Goal: Information Seeking & Learning: Find specific fact

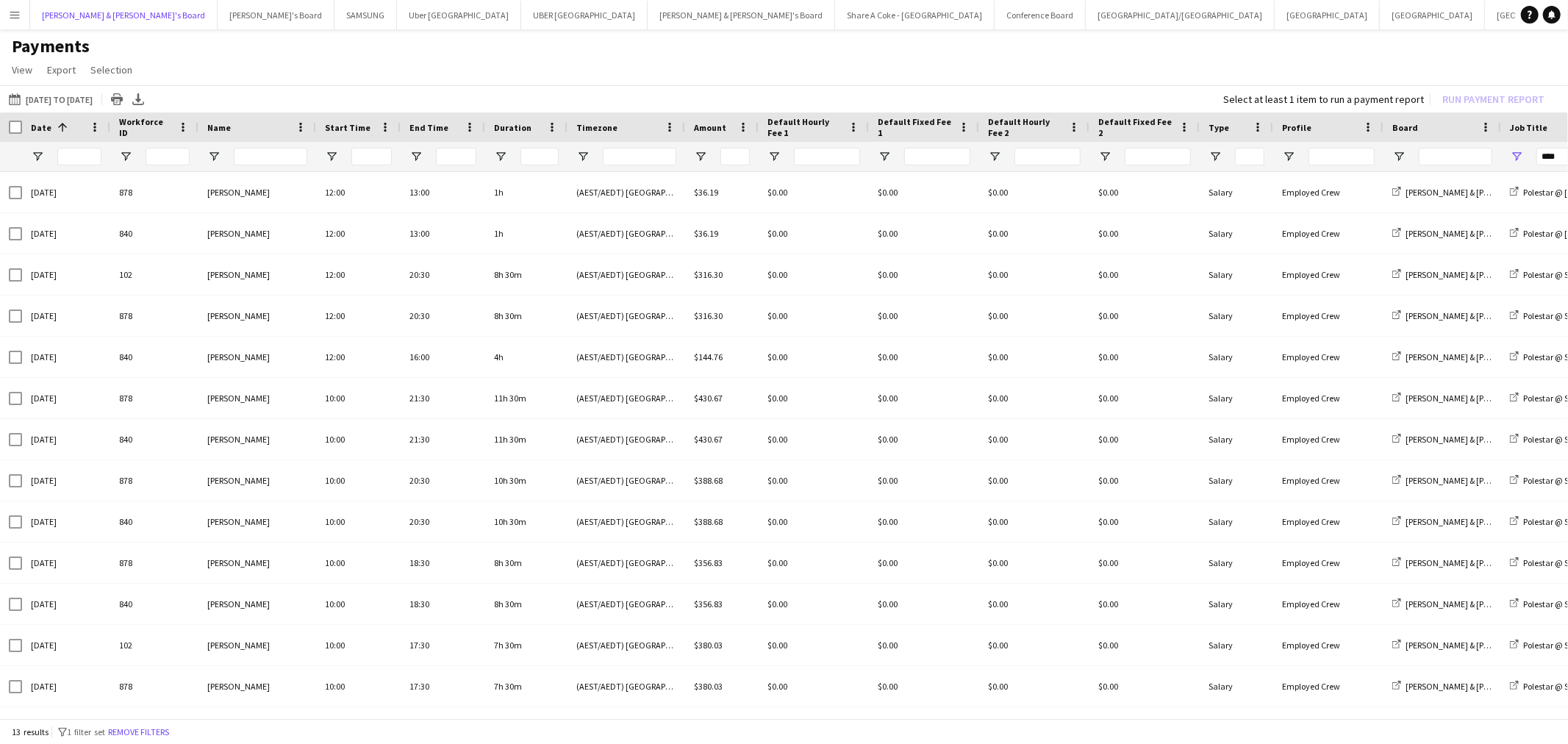
click at [59, 12] on button "Neil & Jenny's Board Close" at bounding box center [124, 15] width 188 height 29
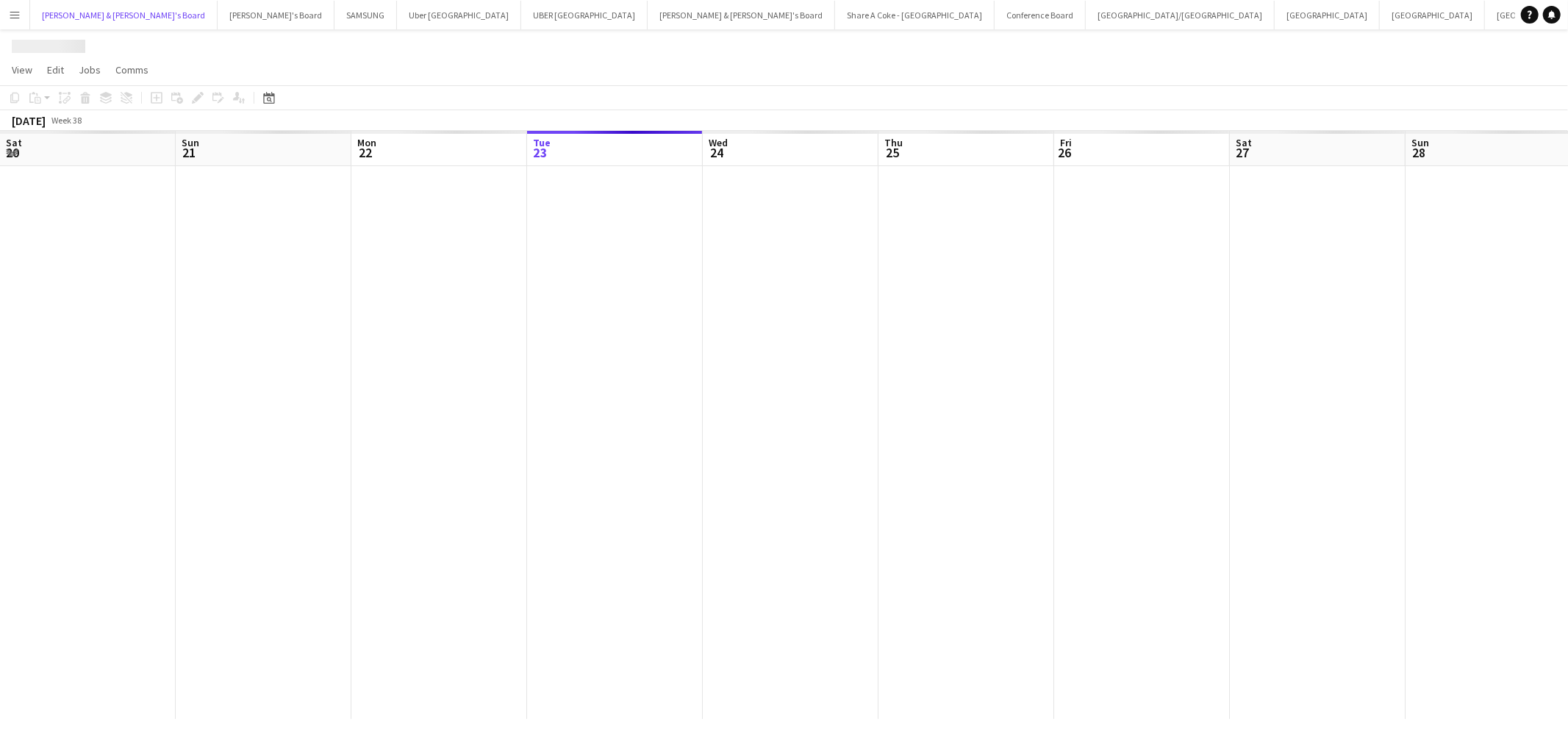
scroll to position [0, 350]
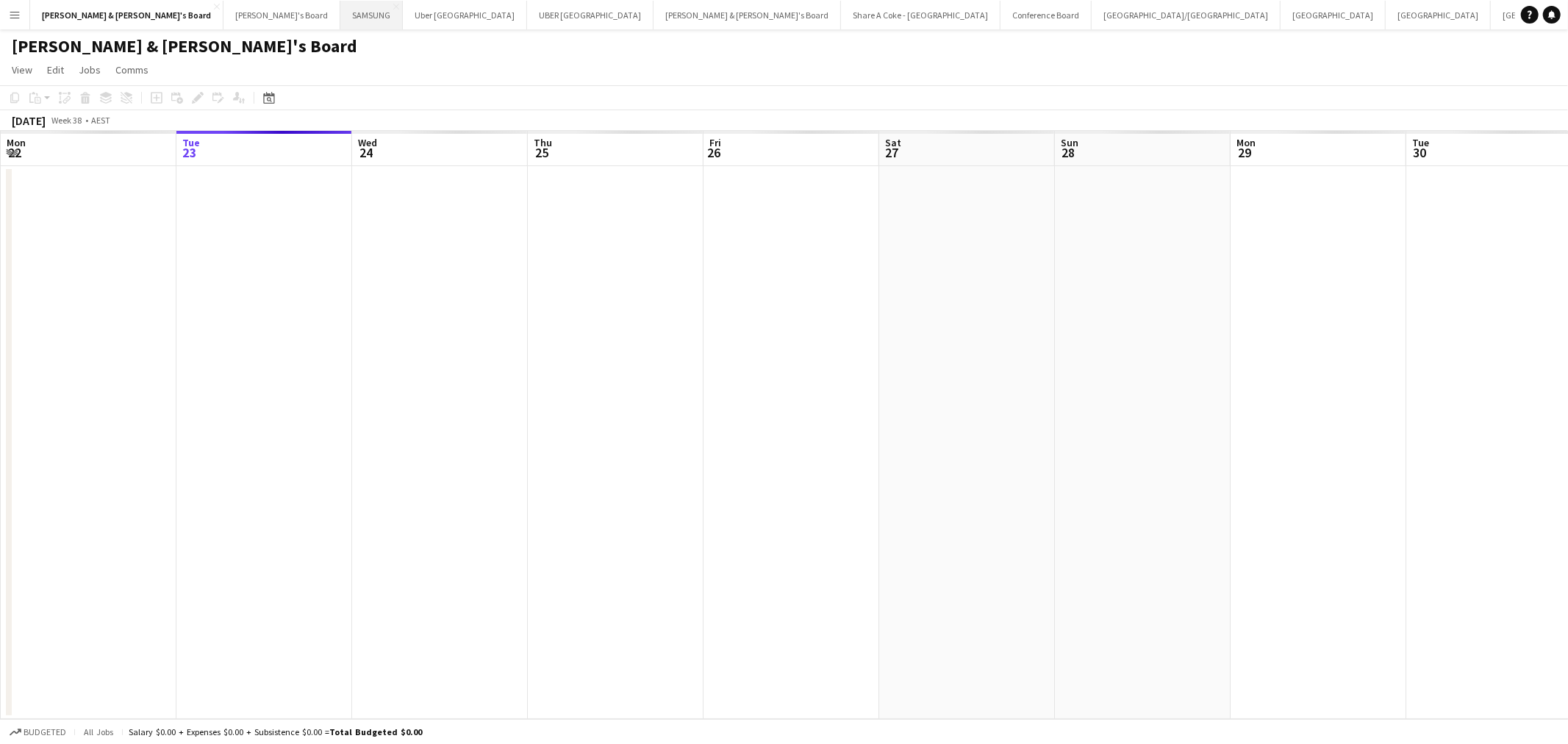
click at [340, 9] on button "SAMSUNG Close" at bounding box center [371, 15] width 62 height 29
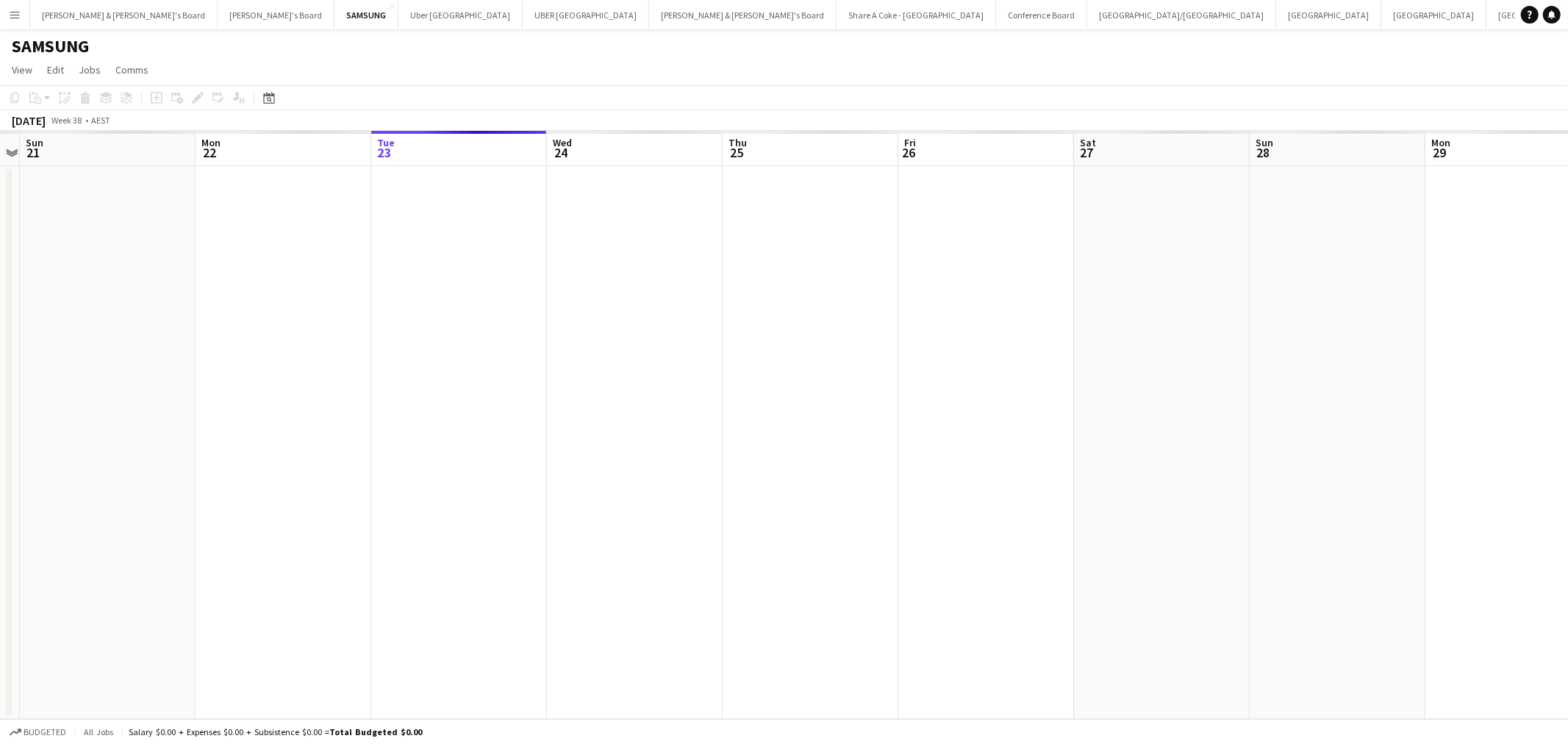
drag, startPoint x: 126, startPoint y: 357, endPoint x: 996, endPoint y: 361, distance: 870.0
click at [1172, 313] on app-calendar-viewport "Fri 19 Sat 20 Sun 21 Mon 22 Tue 23 Wed 24 Thu 25 Fri 26 Sat 27 Sun 28 Mon 29 Tu…" at bounding box center [784, 424] width 1568 height 588
drag, startPoint x: 596, startPoint y: 478, endPoint x: 1292, endPoint y: 346, distance: 708.4
click at [1282, 349] on app-calendar-viewport "Fri 12 Sat 13 Sun 14 Mon 15 Tue 16 Wed 17 Thu 18 Fri 19 Sat 20 Sun 21 Mon 22 Tu…" at bounding box center [784, 424] width 1568 height 588
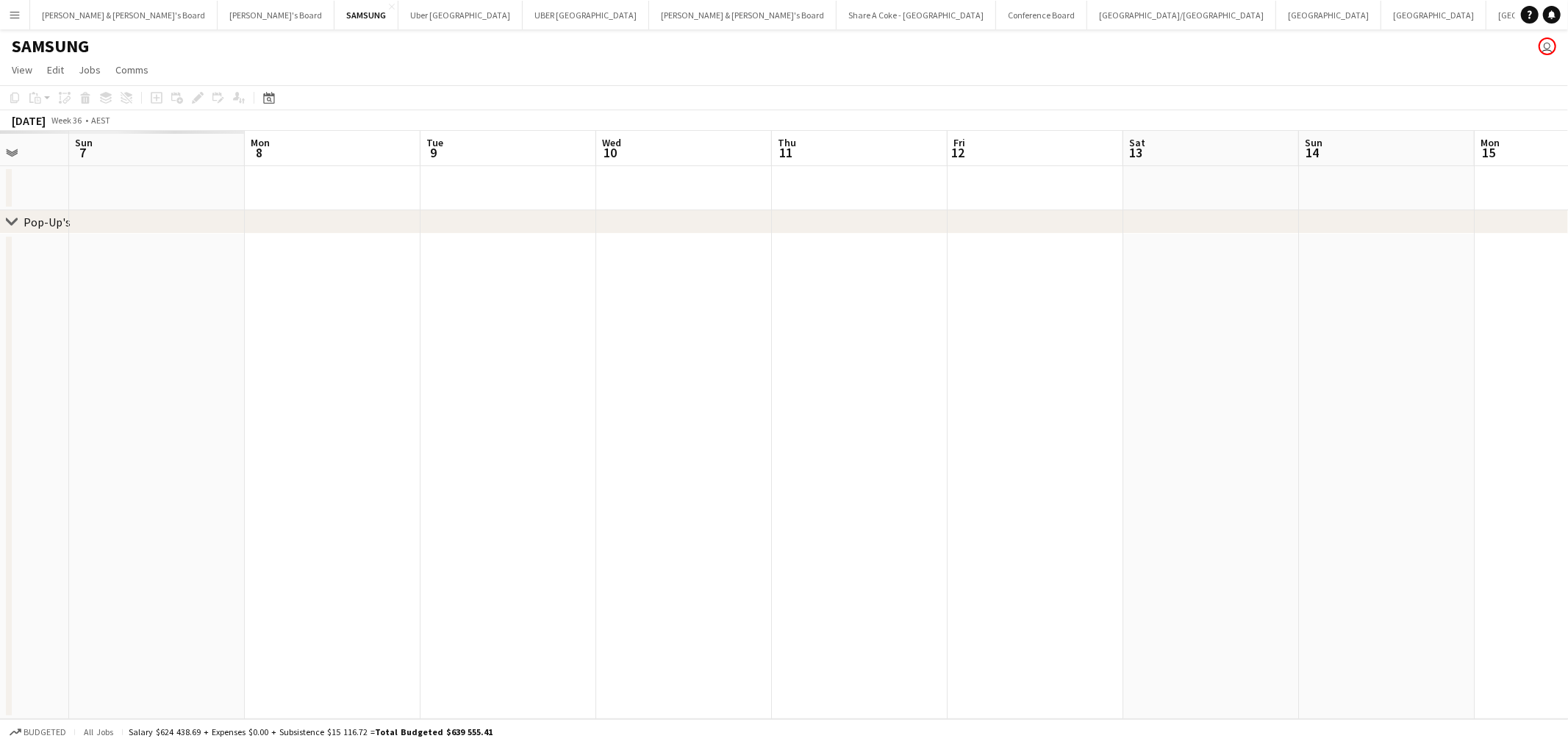
drag, startPoint x: 339, startPoint y: 481, endPoint x: 1041, endPoint y: 313, distance: 721.8
click at [1512, 245] on app-calendar-viewport "Fri 5 Sat 6 Sun 7 Mon 8 Tue 9 Wed 10 Thu 11 Fri 12 Sat 13 Sun 14 Mon 15 Tue 16 …" at bounding box center [784, 424] width 1568 height 588
drag, startPoint x: 31, startPoint y: 363, endPoint x: 1668, endPoint y: 101, distance: 1657.8
click at [1567, 101] on html "Menu Boards Boards Boards All jobs Status Workforce Workforce My Workforce Recr…" at bounding box center [784, 372] width 1568 height 744
drag, startPoint x: 212, startPoint y: 440, endPoint x: 1368, endPoint y: 297, distance: 1164.8
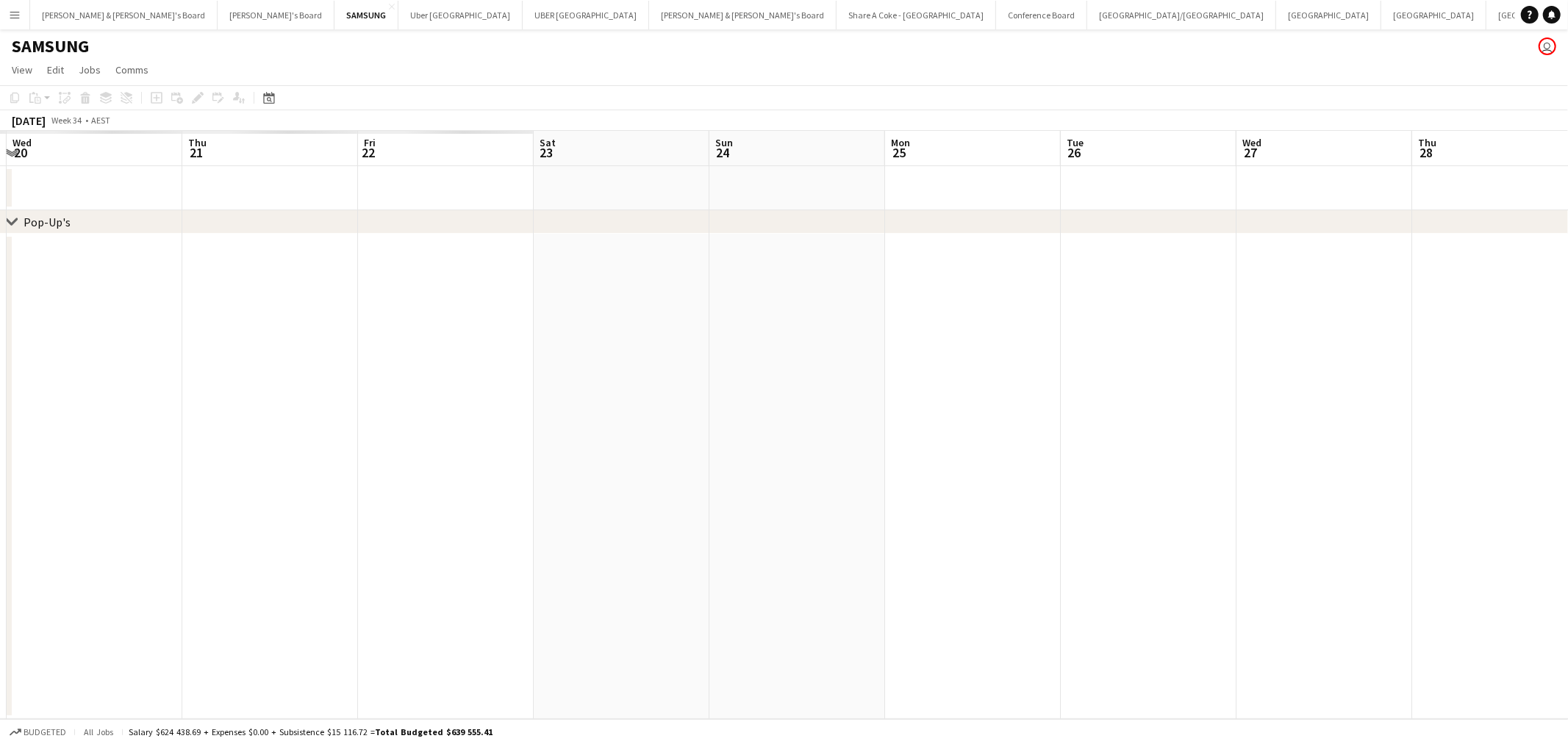
click at [1466, 285] on app-calendar-viewport "Mon 18 Tue 19 Wed 20 Thu 21 Fri 22 Sat 23 Sun 24 Mon 25 Tue 26 Wed 27 Thu 28 Fr…" at bounding box center [784, 424] width 1568 height 588
drag, startPoint x: 267, startPoint y: 486, endPoint x: 1405, endPoint y: 300, distance: 1153.1
click at [1478, 296] on app-calendar-viewport "Fri 15 Sat 16 Sun 17 Mon 18 Tue 19 Wed 20 Thu 21 Fri 22 Sat 23 Sun 24 Mon 25 Tu…" at bounding box center [784, 424] width 1568 height 588
drag, startPoint x: 86, startPoint y: 463, endPoint x: 1326, endPoint y: 371, distance: 1243.4
click at [1326, 371] on app-calendar-viewport "Sat 2 Sun 3 Mon 4 Tue 5 Wed 6 Thu 7 Fri 8 Sat 9 Sun 10 Mon 11 Tue 12 Wed 13 Thu…" at bounding box center [784, 424] width 1568 height 588
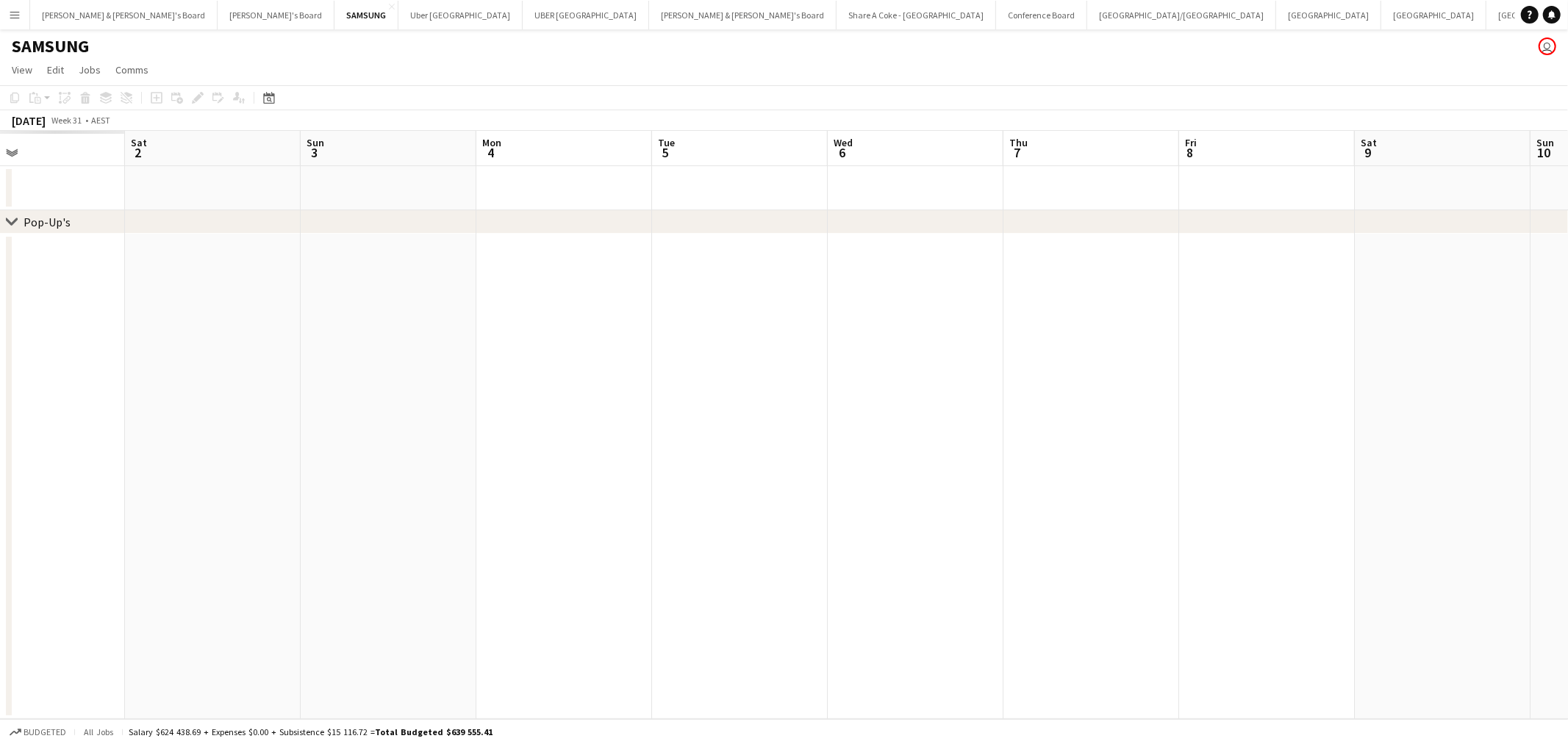
drag, startPoint x: 5, startPoint y: 528, endPoint x: 943, endPoint y: 437, distance: 942.4
click at [943, 437] on app-calendar-viewport "Wed 30 Thu 31 Fri 1 Sat 2 Sun 3 Mon 4 Tue 5 Wed 6 Thu 7 Fri 8 Sat 9 Sun 10 Mon …" at bounding box center [784, 424] width 1568 height 588
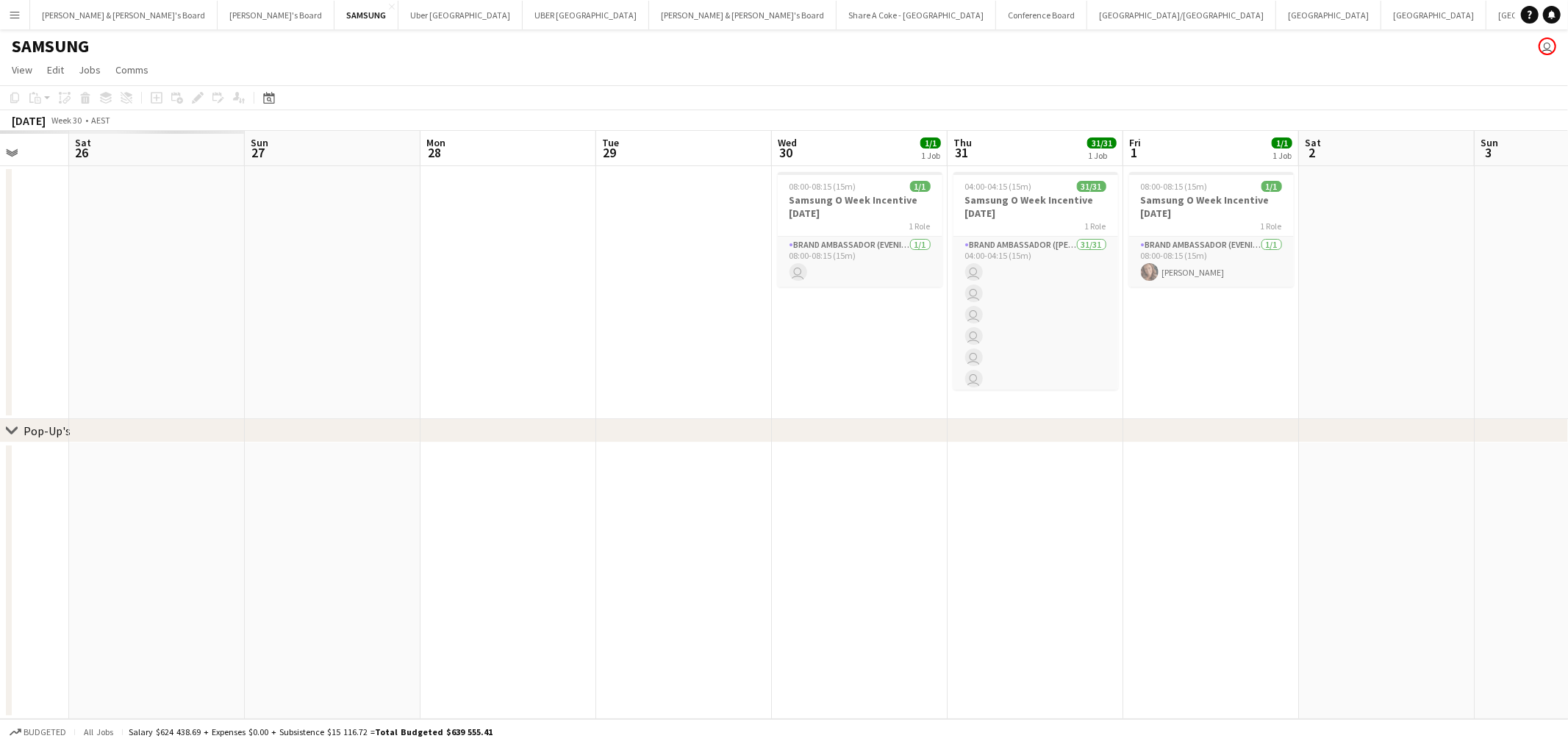
drag, startPoint x: 53, startPoint y: 566, endPoint x: 930, endPoint y: 494, distance: 880.0
click at [930, 494] on app-calendar-viewport "Wed 23 Thu 24 Fri 25 Sat 26 Sun 27 Mon 28 Tue 29 Wed 30 1/1 1 Job Thu 31 31/31 …" at bounding box center [784, 424] width 1568 height 588
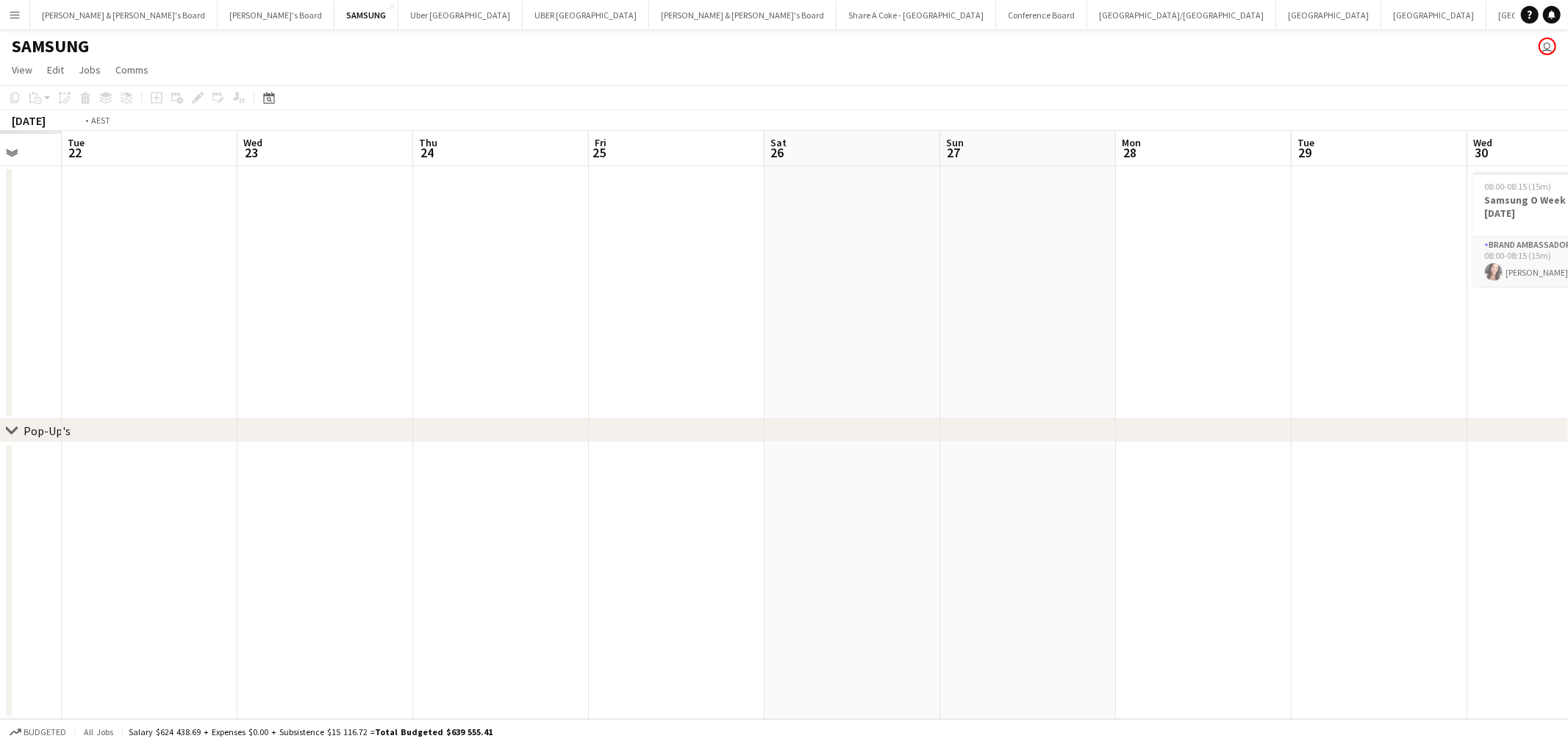
drag, startPoint x: 279, startPoint y: 633, endPoint x: 1391, endPoint y: 453, distance: 1126.5
click at [1391, 453] on app-calendar-viewport "Sat 19 Sun 20 Mon 21 Tue 22 Wed 23 Thu 24 Fri 25 Sat 26 Sun 27 Mon 28 Tue 29 We…" at bounding box center [784, 424] width 1568 height 588
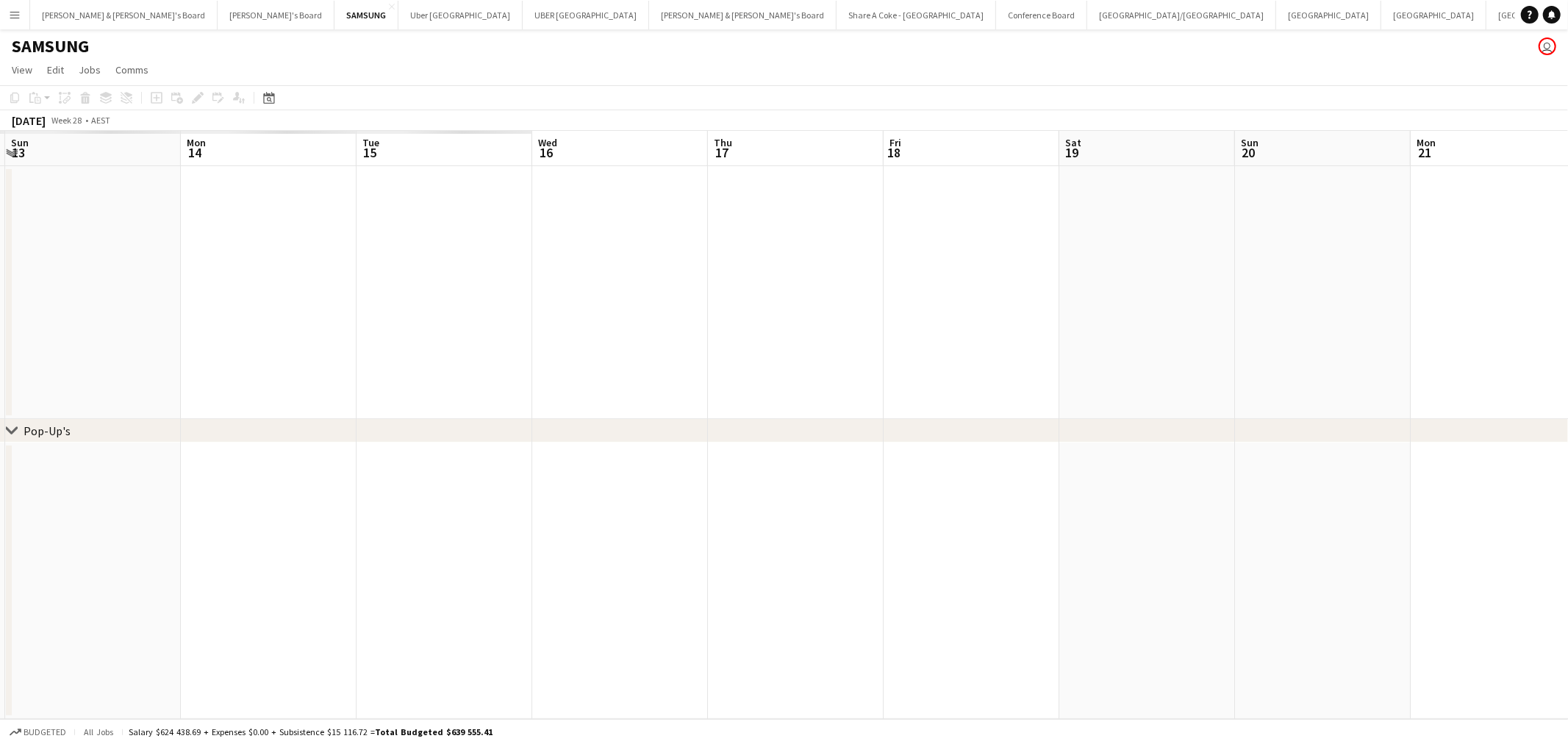
drag, startPoint x: 229, startPoint y: 596, endPoint x: 968, endPoint y: 493, distance: 746.1
click at [1151, 471] on app-calendar-viewport "Fri 11 Sat 12 Sun 13 Mon 14 Tue 15 Wed 16 Thu 17 Fri 18 Sat 19 Sun 20 Mon 21 Tu…" at bounding box center [784, 424] width 1568 height 588
click at [76, 12] on button "Neil & Jenny's Board Close" at bounding box center [124, 15] width 188 height 29
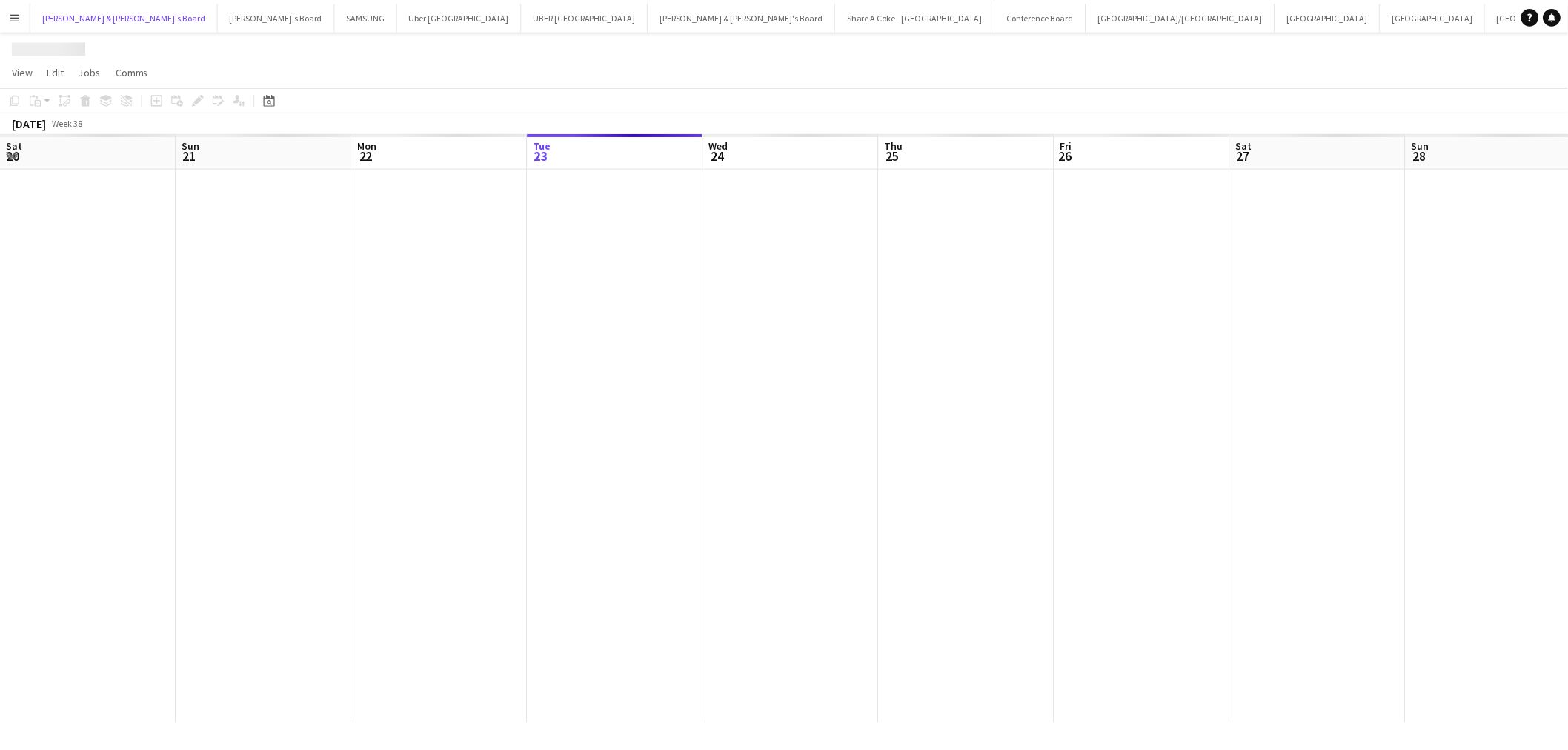
scroll to position [0, 353]
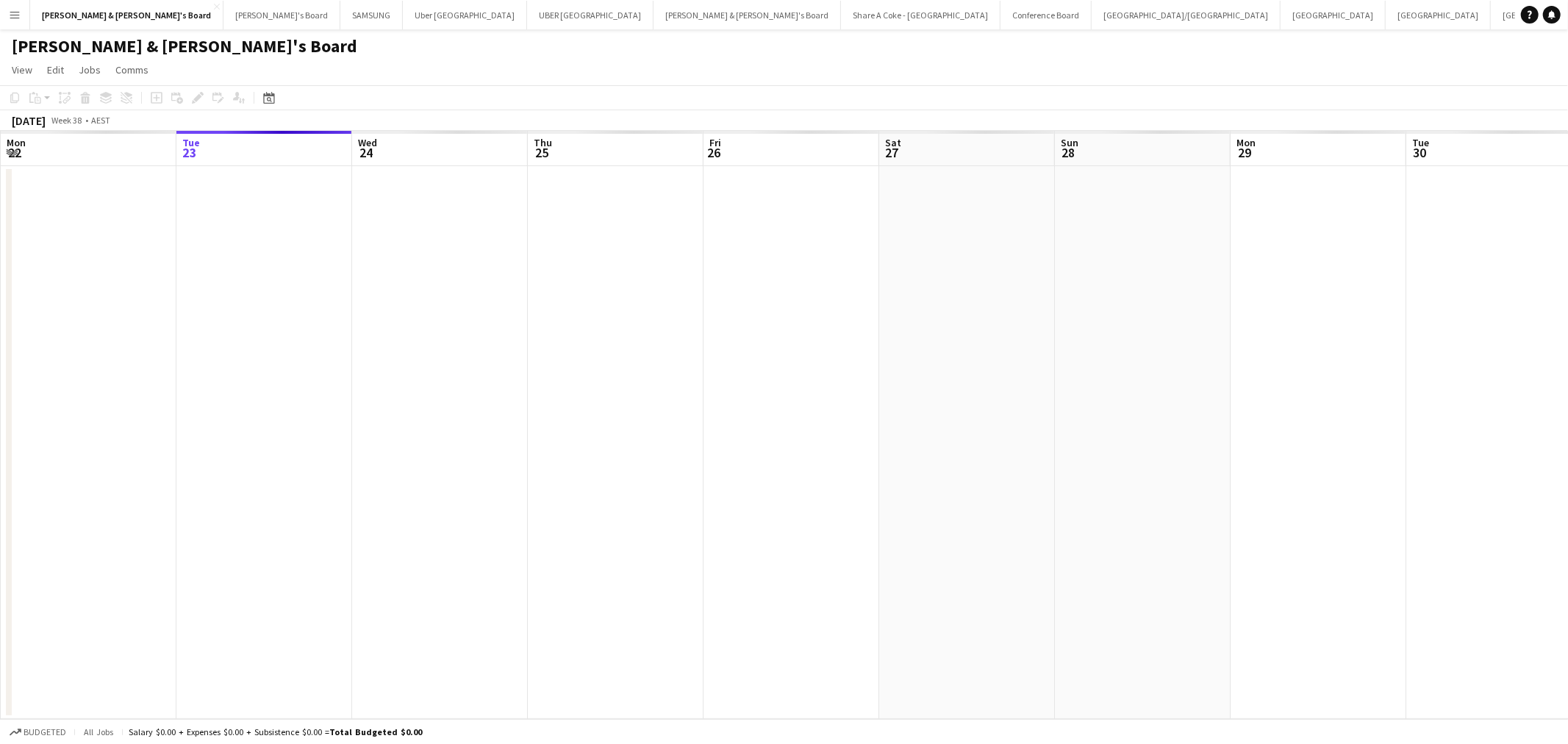
click at [38, 112] on div "September 2025 Week 38 • AEST" at bounding box center [61, 121] width 122 height 20
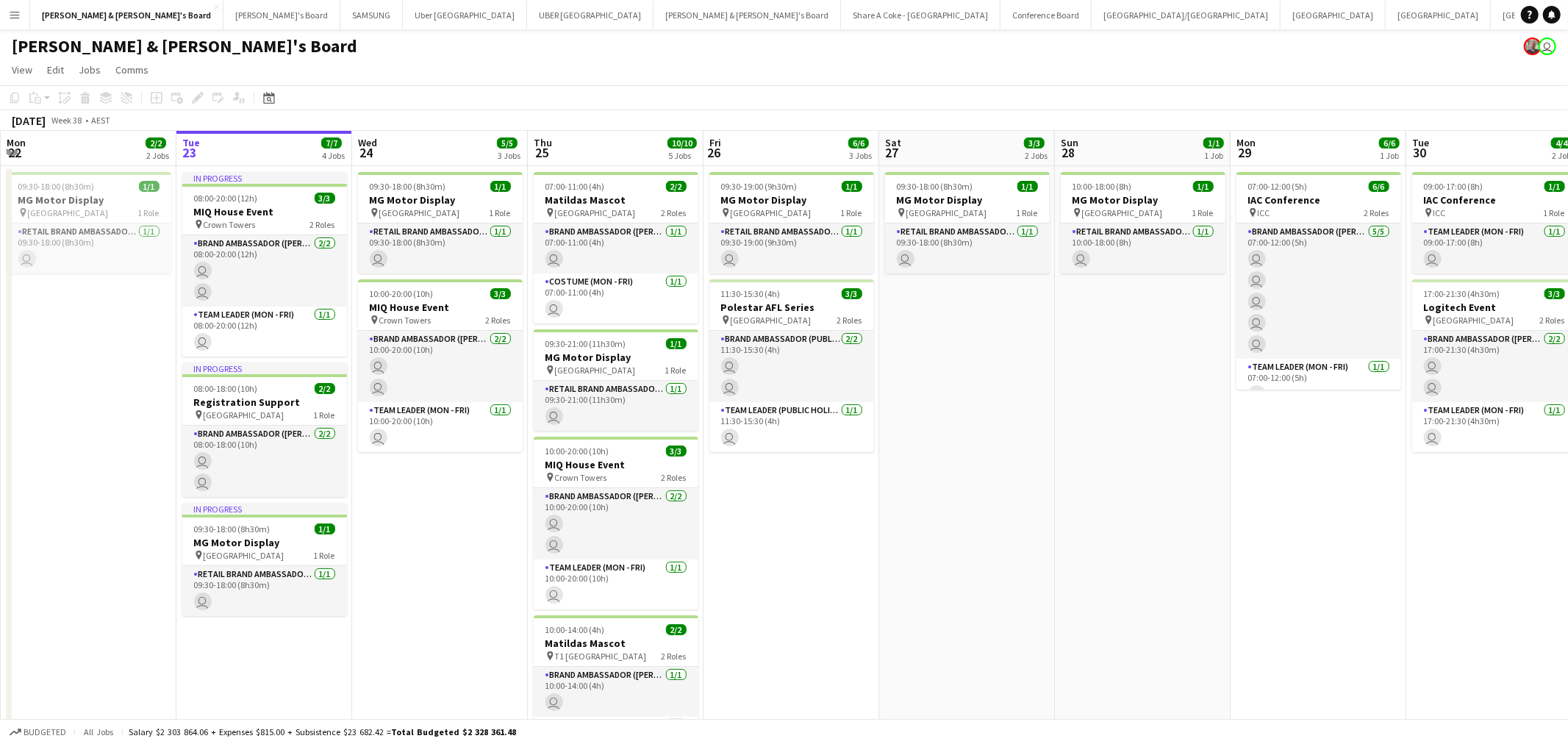
click at [46, 125] on div "September 2025" at bounding box center [28, 120] width 33 height 15
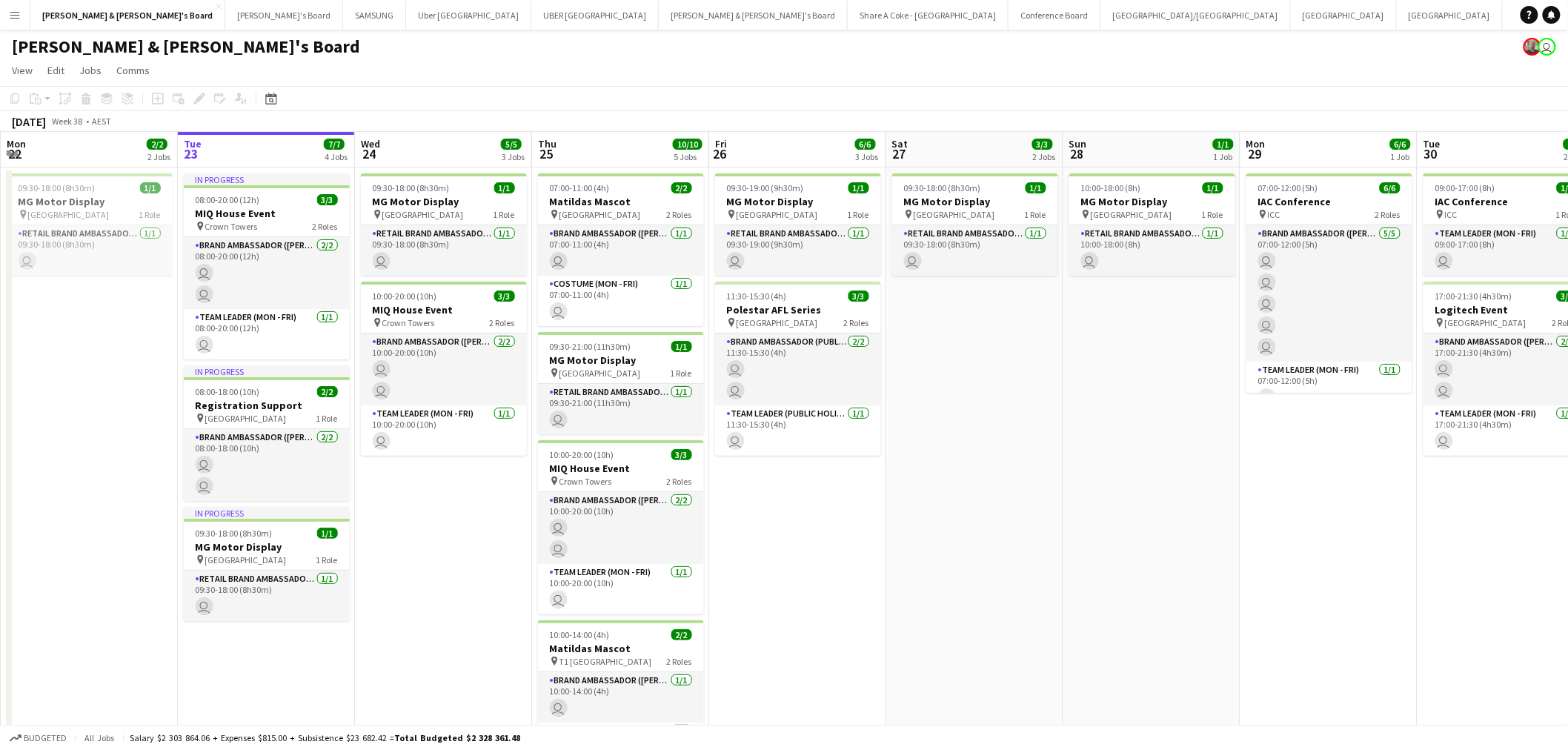
click at [46, 118] on div "September 2025" at bounding box center [28, 121] width 34 height 15
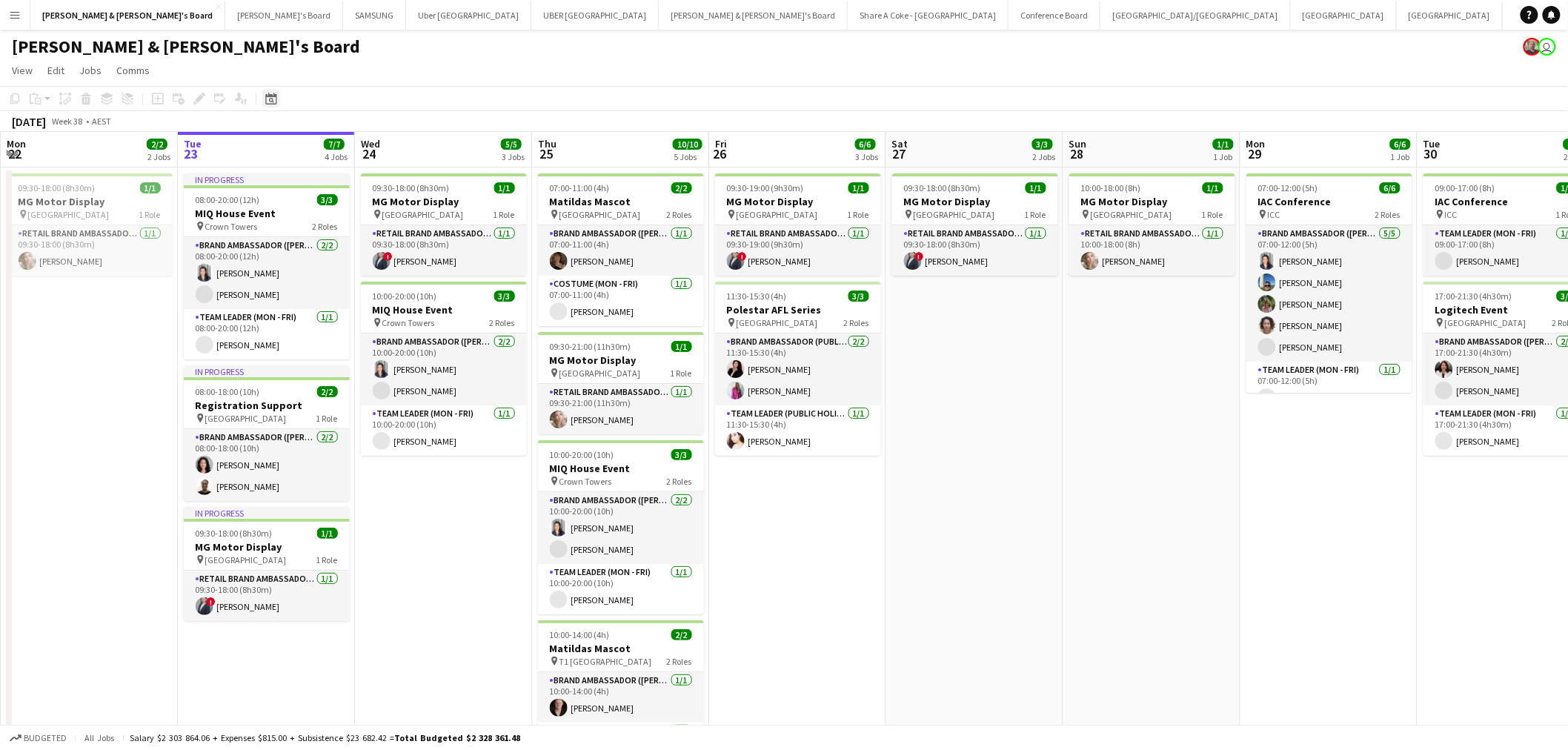
click at [272, 93] on icon "Date picker" at bounding box center [271, 98] width 12 height 12
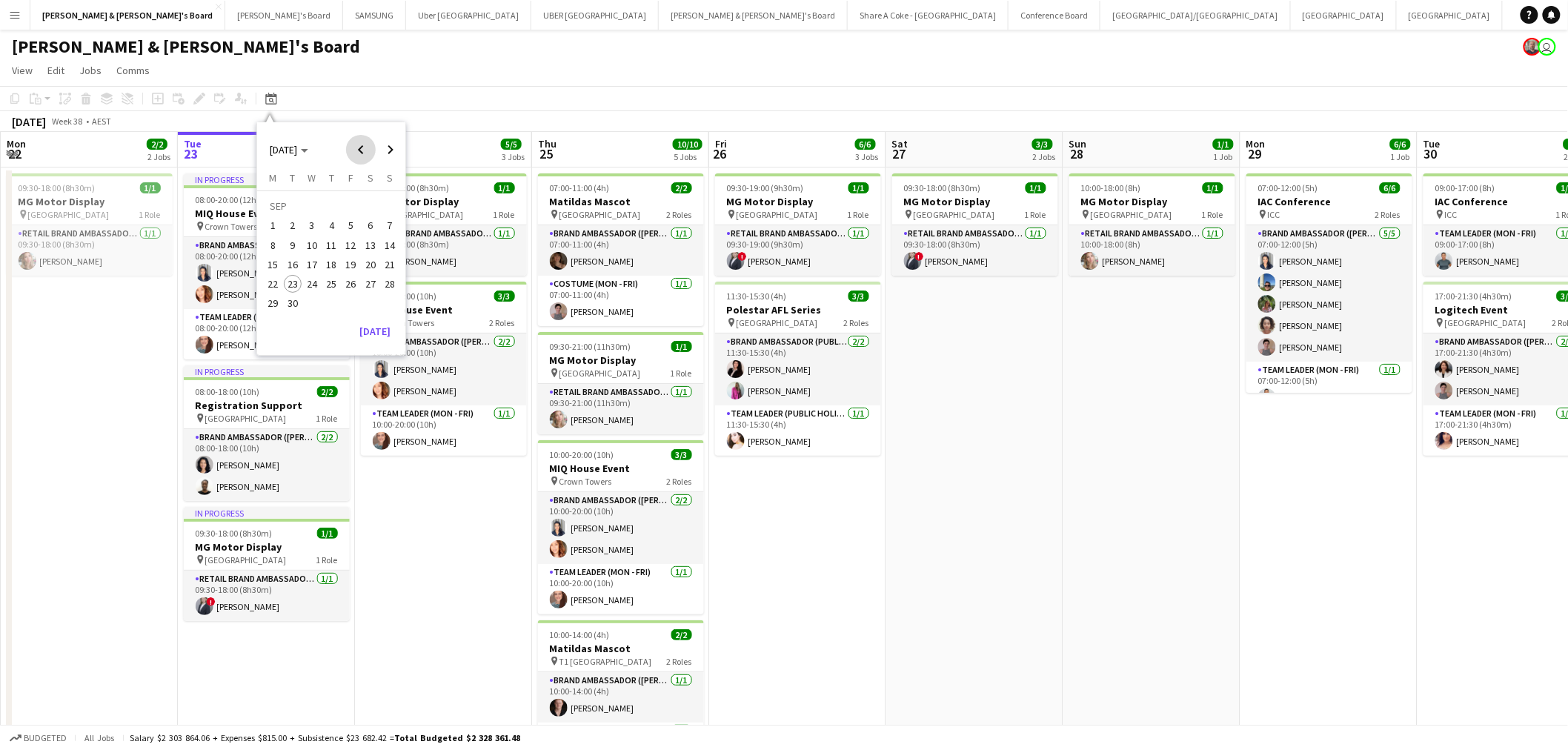
click at [363, 145] on span "Previous month" at bounding box center [361, 150] width 30 height 30
click at [275, 265] on span "16" at bounding box center [273, 268] width 18 height 18
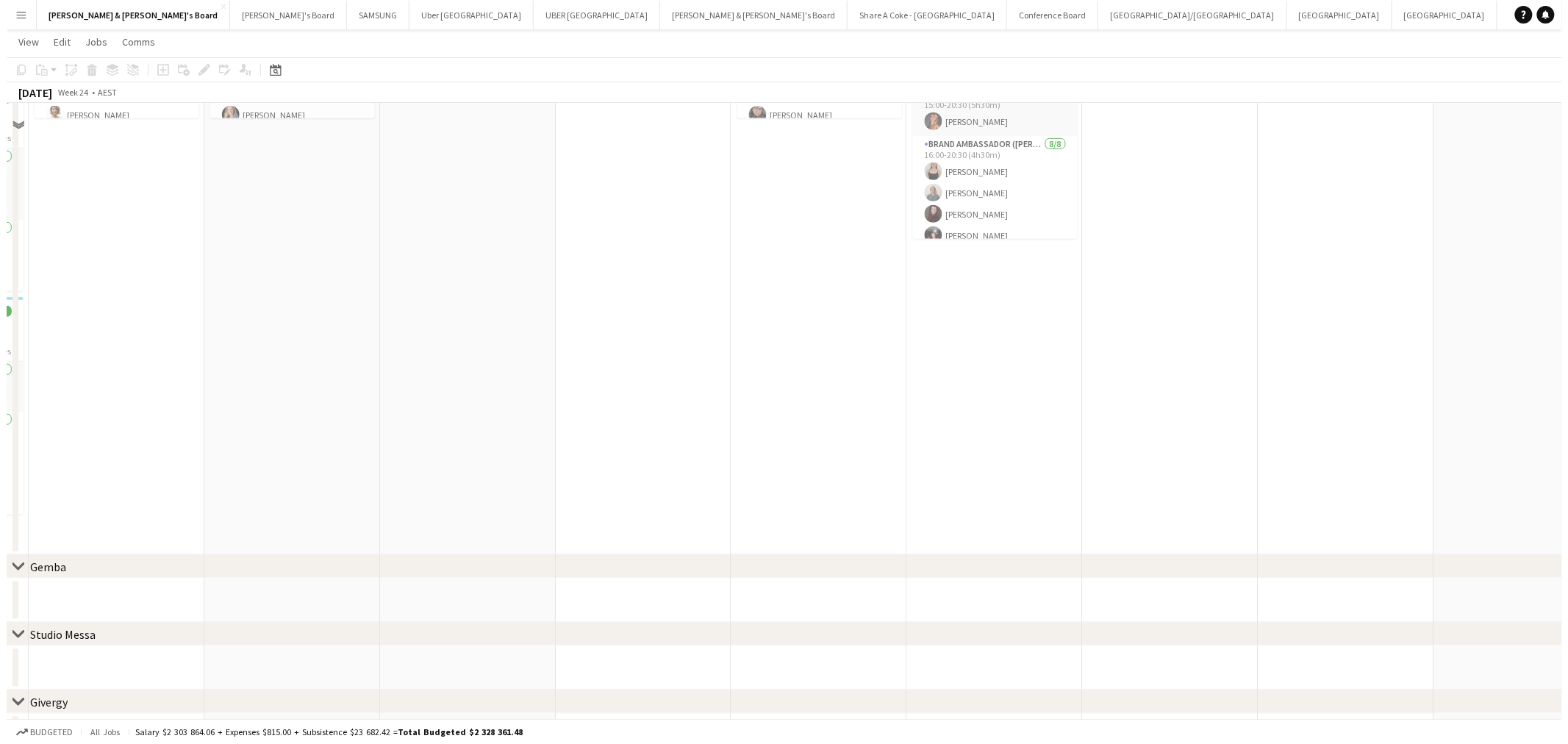
scroll to position [0, 0]
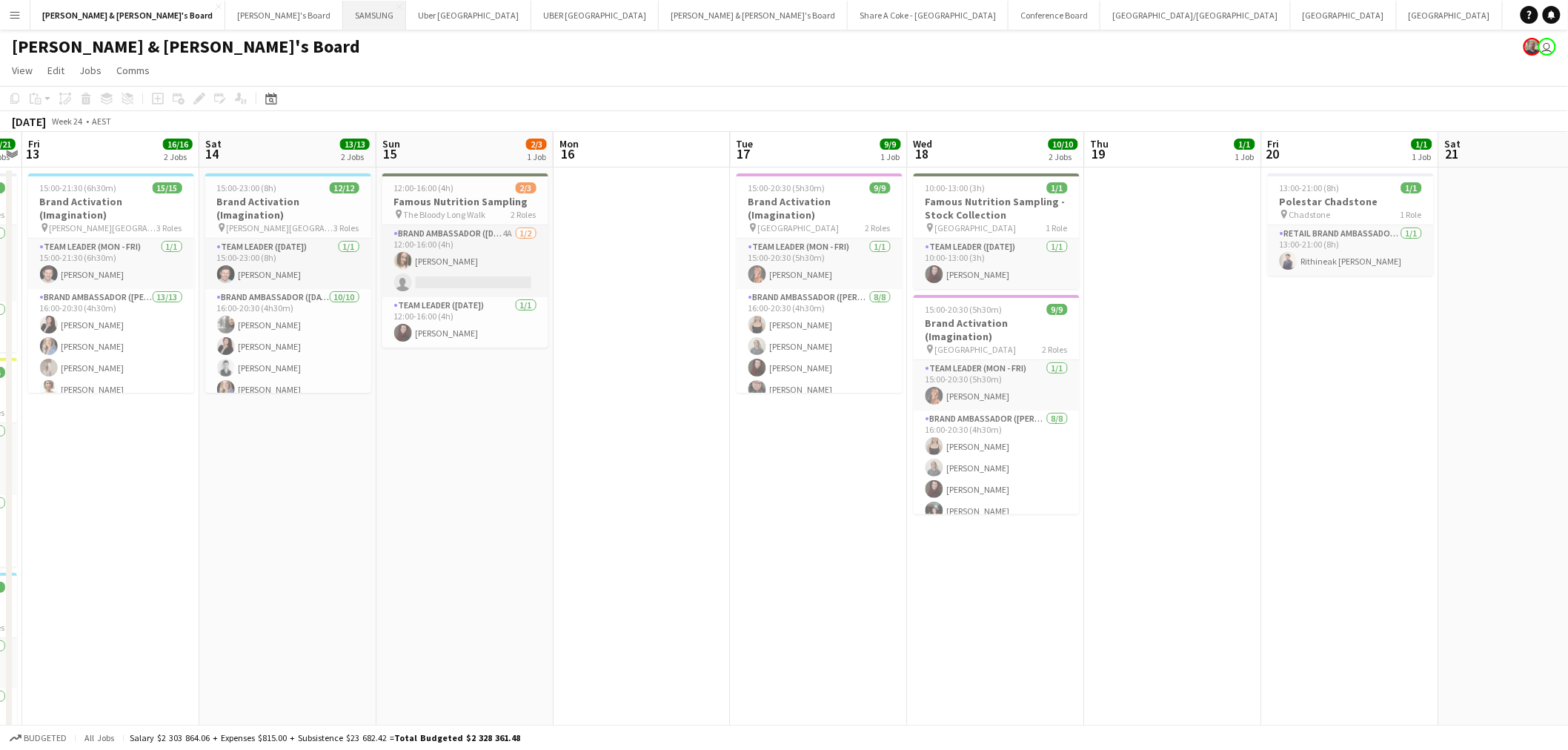
click at [343, 16] on button "SAMSUNG Close" at bounding box center [374, 15] width 63 height 29
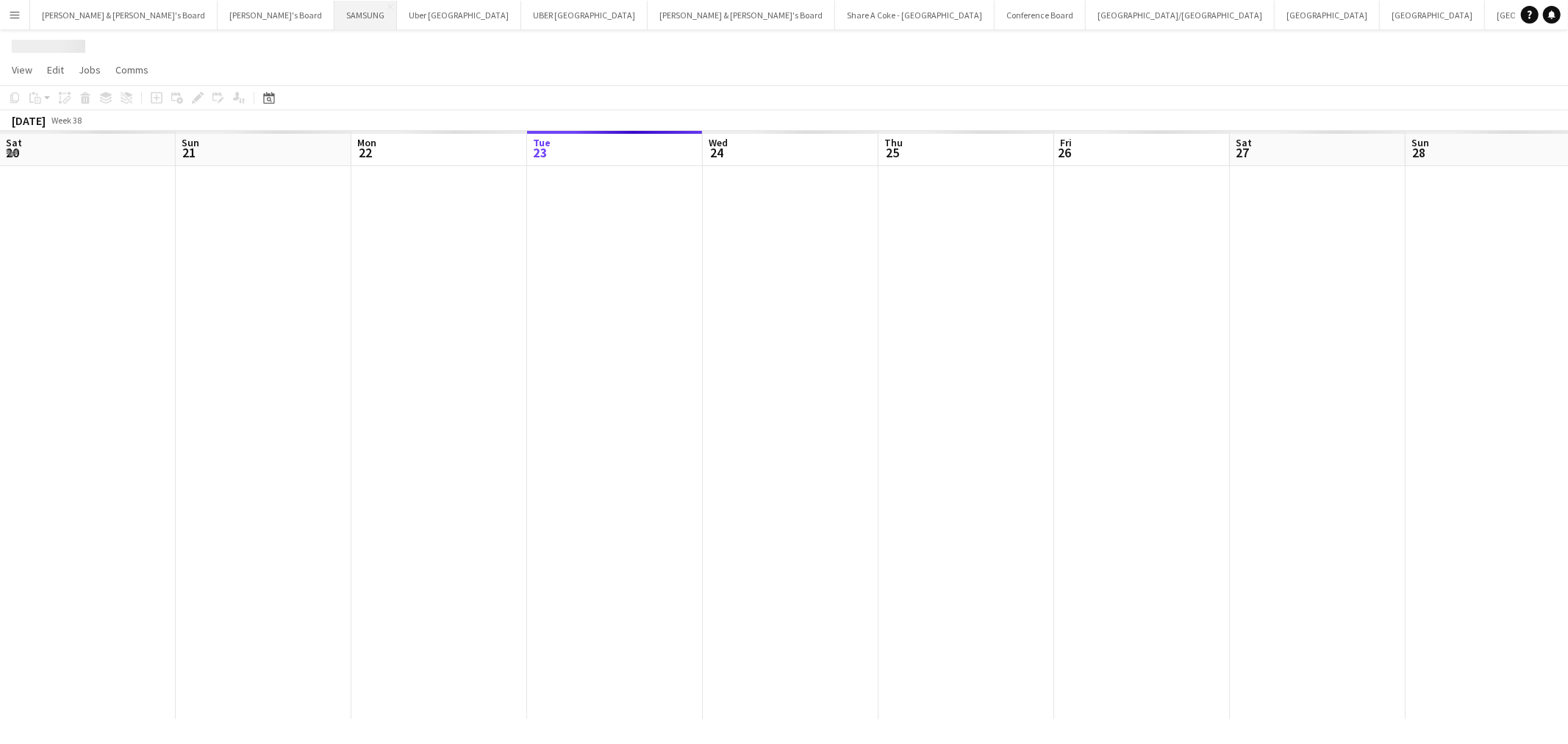
scroll to position [0, 350]
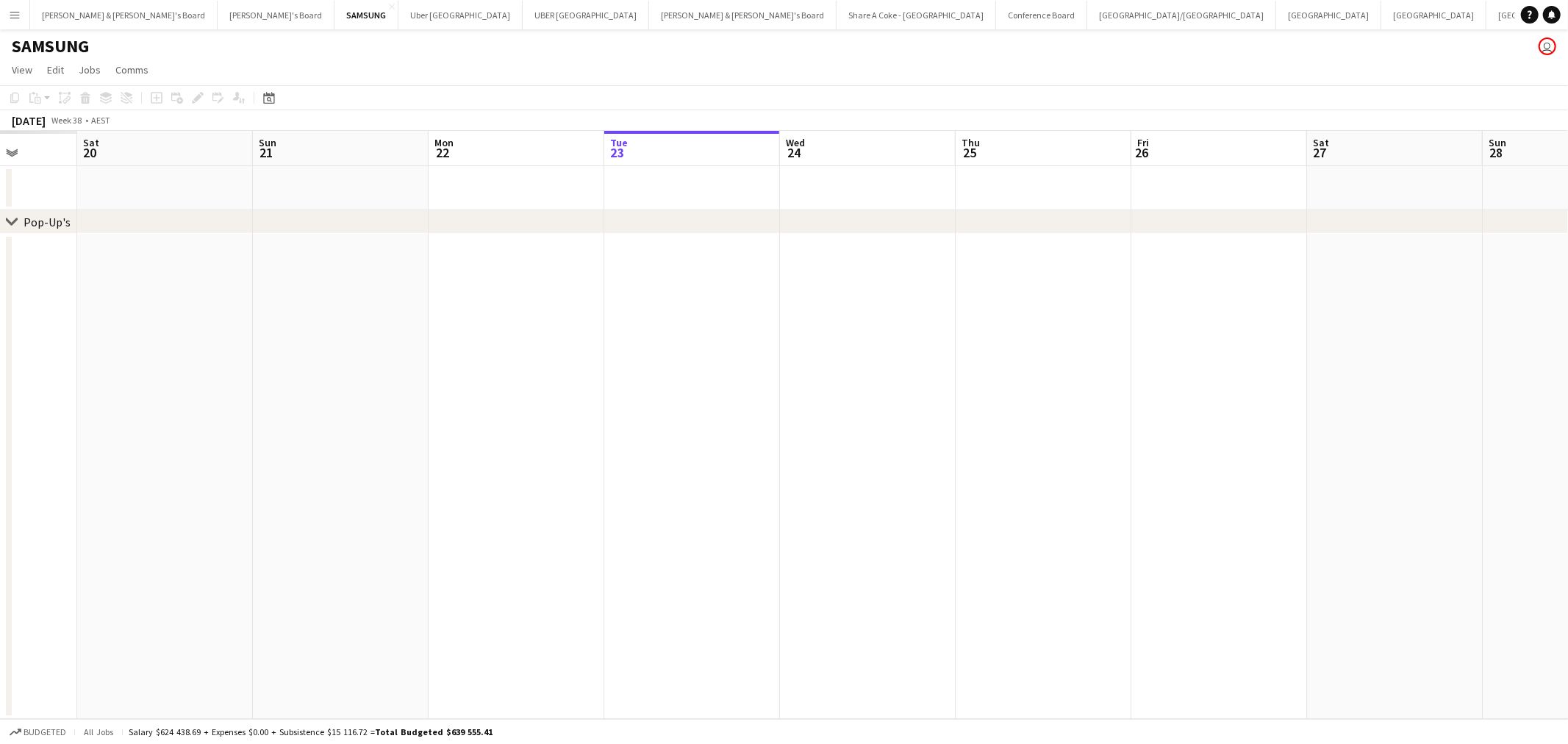
drag, startPoint x: 244, startPoint y: 473, endPoint x: 1035, endPoint y: 414, distance: 793.2
click at [1035, 414] on app-calendar-viewport "Wed 17 Thu 18 Fri 19 Sat 20 Sun 21 Mon 22 Tue 23 Wed 24 Thu 25 Fri 26 Sat 27 Su…" at bounding box center [784, 424] width 1568 height 588
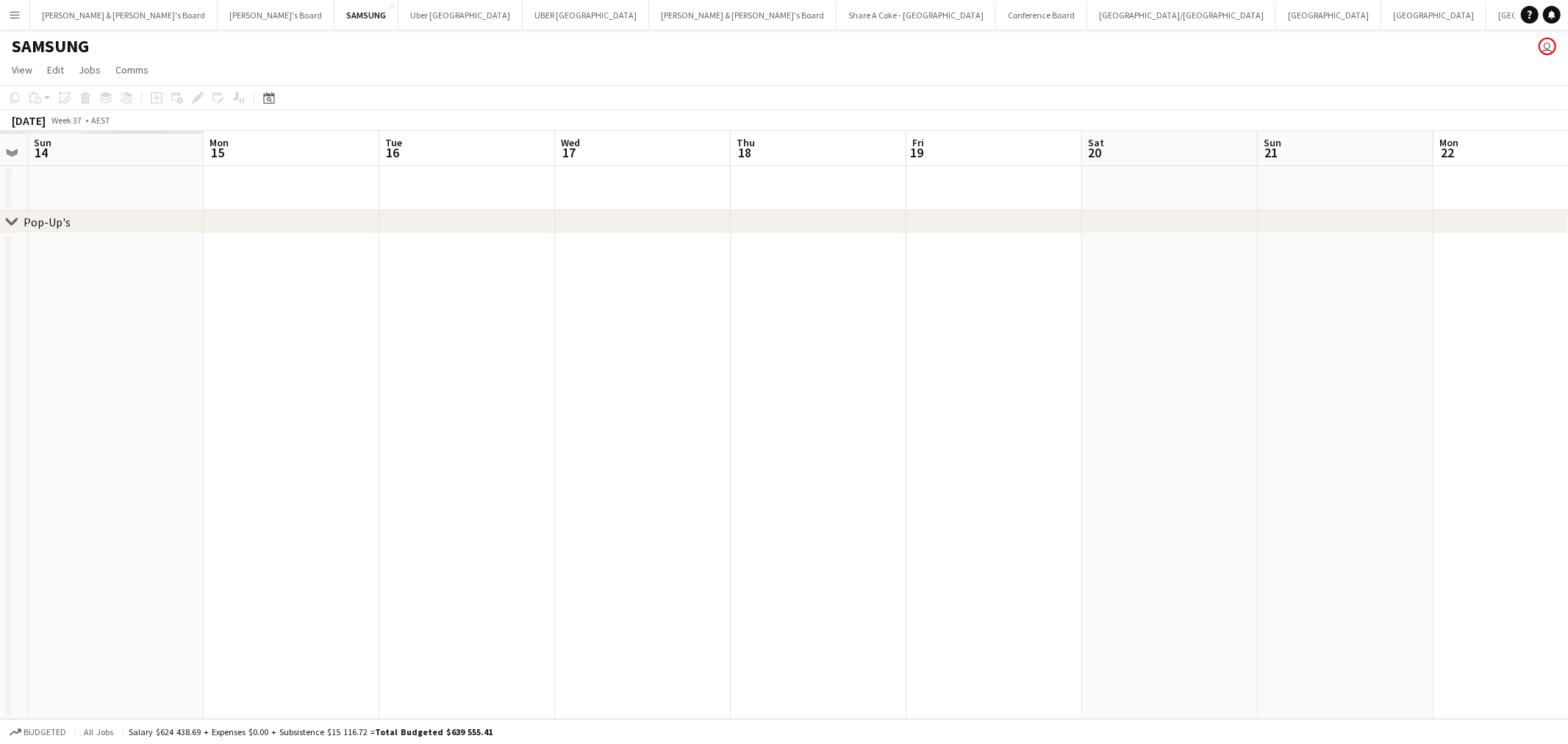
scroll to position [0, 451]
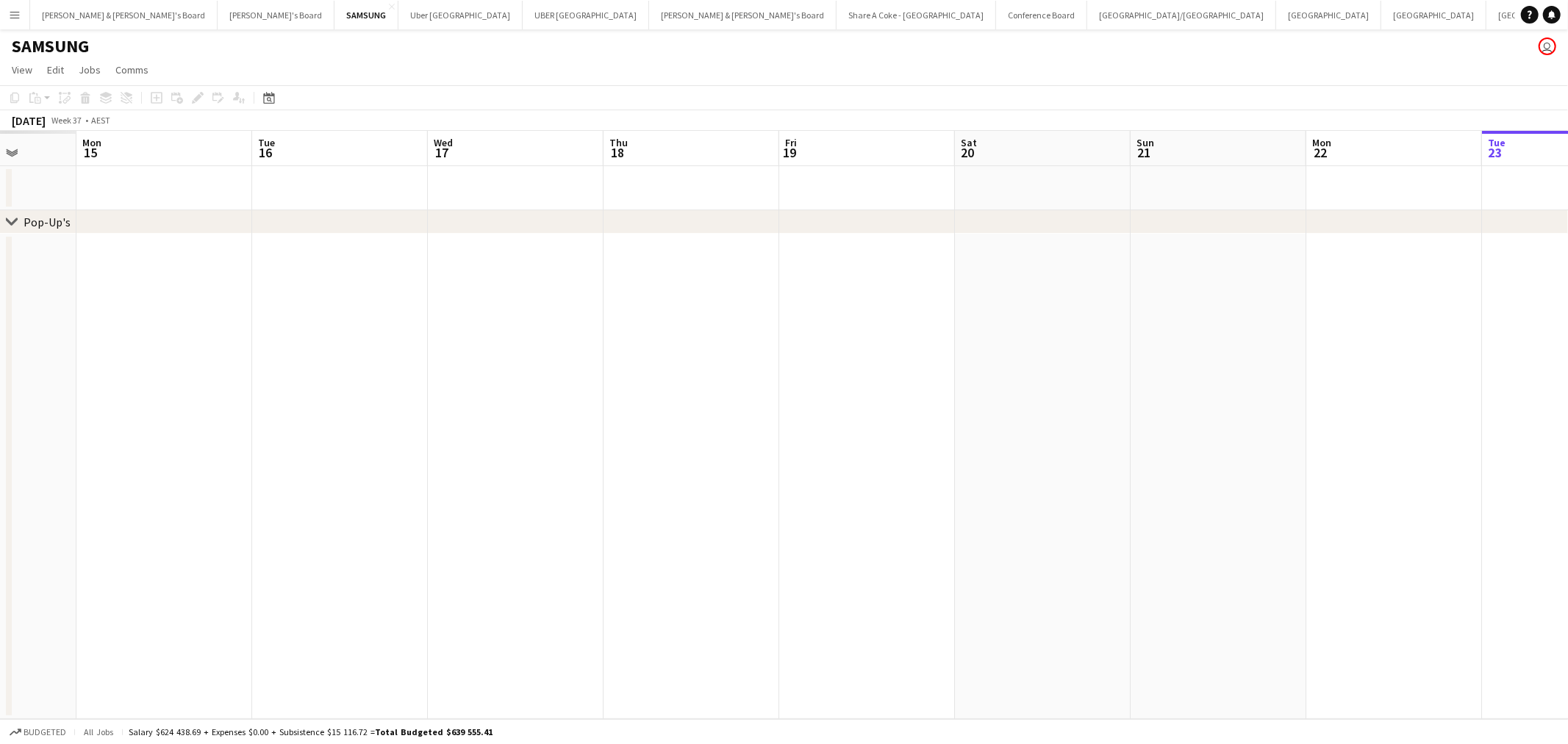
drag, startPoint x: 494, startPoint y: 541, endPoint x: 1009, endPoint y: 481, distance: 518.5
click at [1009, 481] on app-calendar-viewport "Fri 12 Sat 13 Sun 14 Mon 15 Tue 16 Wed 17 Thu 18 Fri 19 Sat 20 Sun 21 Mon 22 Tu…" at bounding box center [784, 424] width 1568 height 588
click at [79, 19] on button "Neil & Jenny's Board Close" at bounding box center [124, 15] width 188 height 29
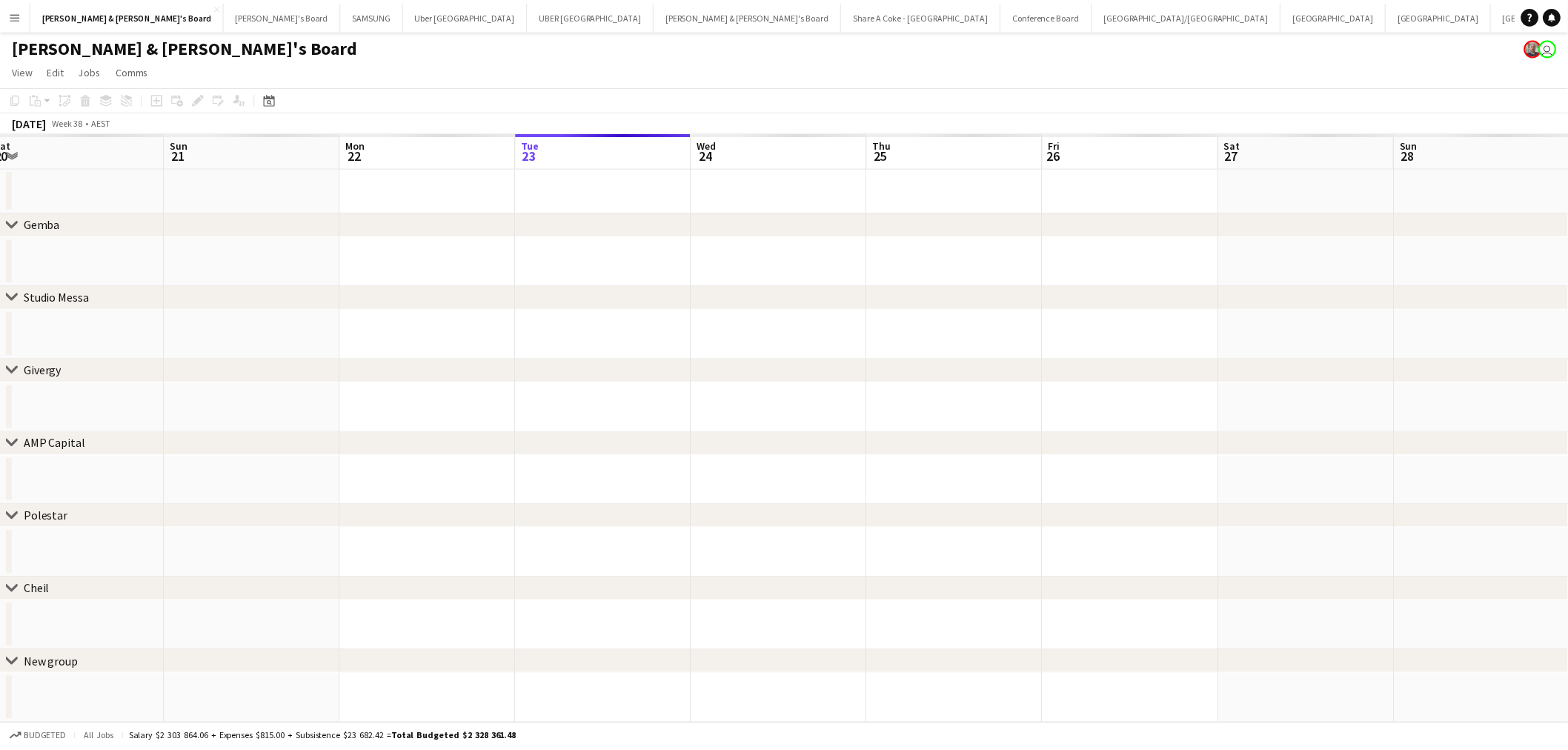
scroll to position [0, 383]
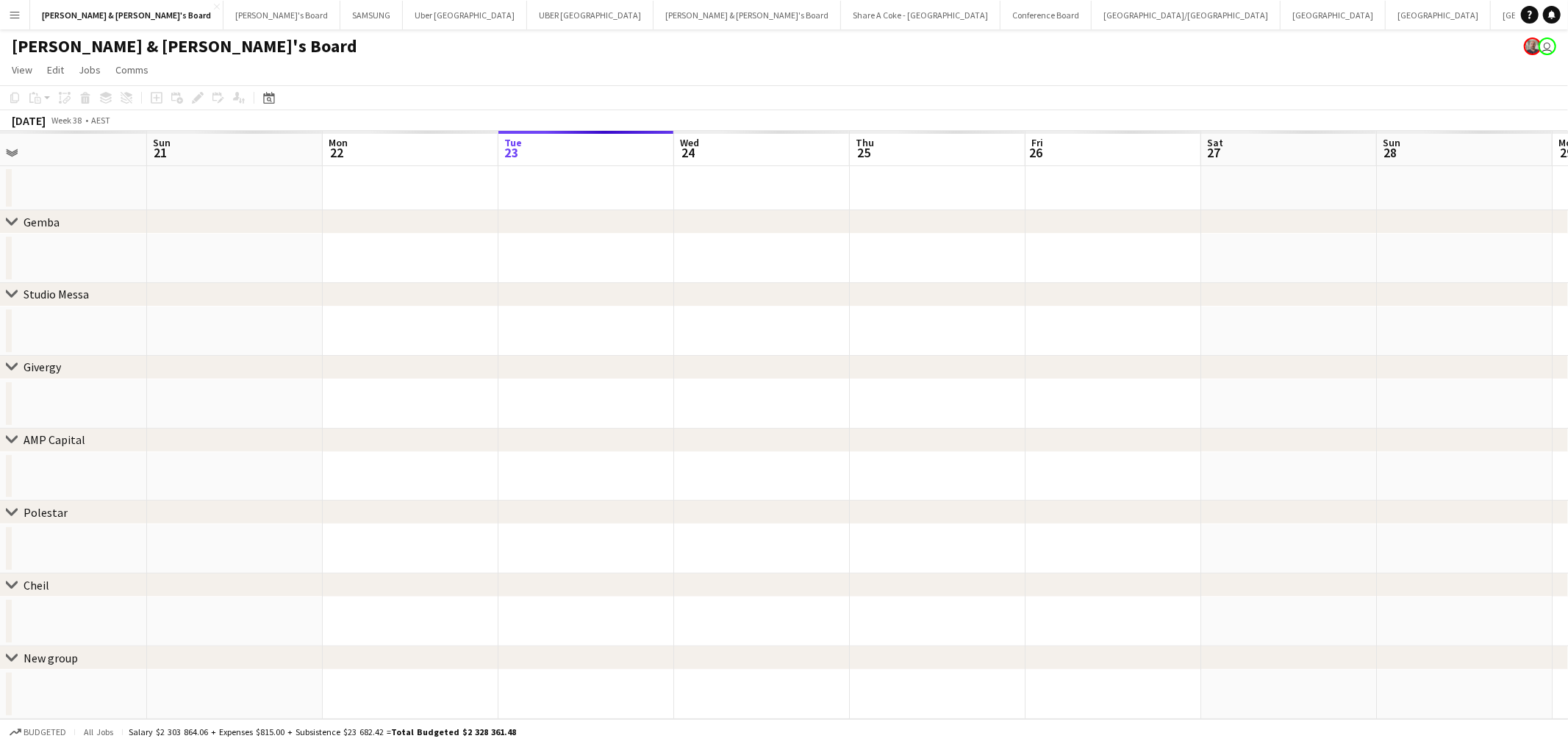
click at [1218, 314] on app-calendar-viewport "Thu 18 Fri 19 Sat 20 Sun 21 Mon 22 Tue 23 Wed 24 Thu 25 Fri 26 Sat 27 Sun 28 Mo…" at bounding box center [784, 424] width 1568 height 588
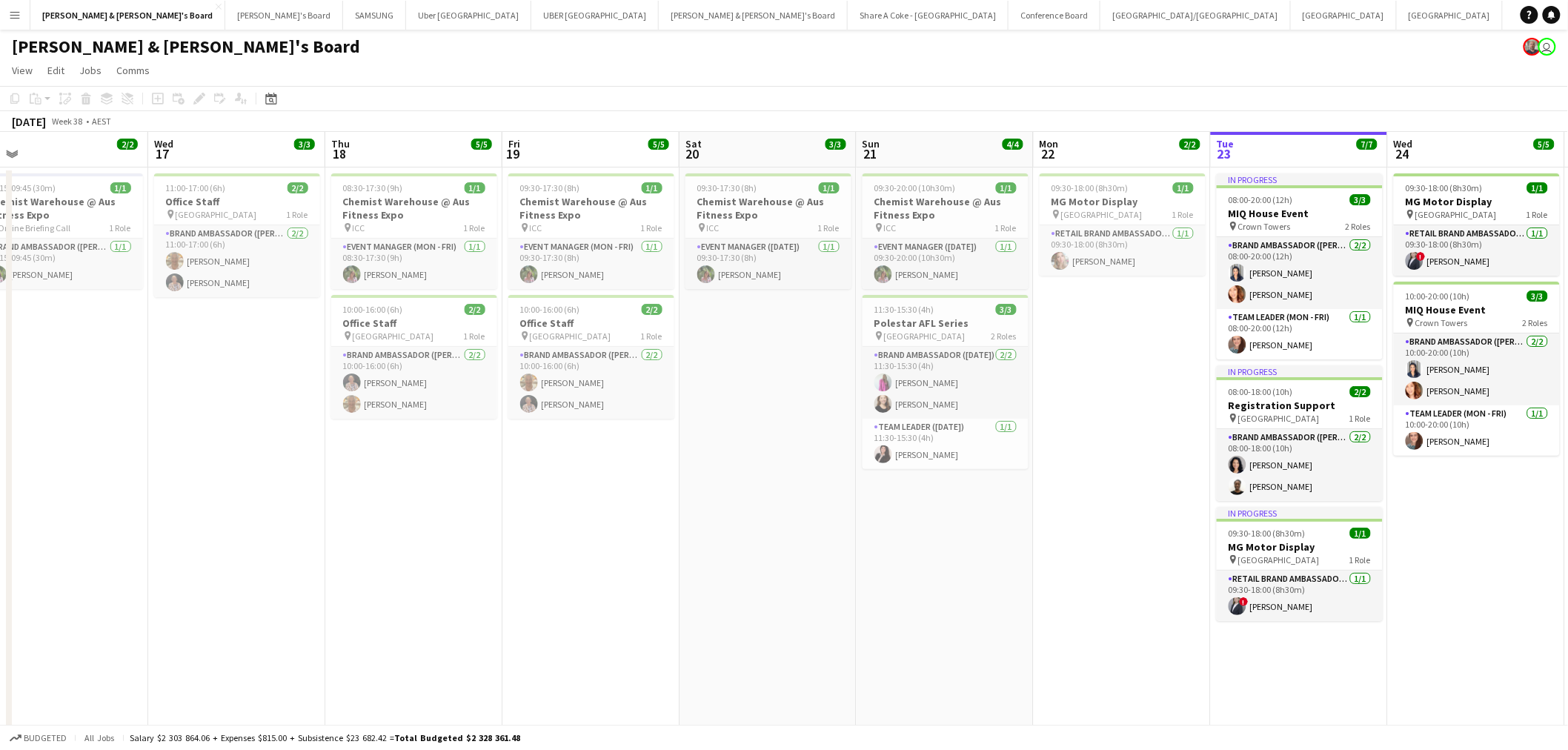
click at [46, 116] on div "September 2025" at bounding box center [28, 121] width 34 height 15
click at [270, 95] on icon at bounding box center [271, 98] width 11 height 12
click at [363, 151] on span "Previous month" at bounding box center [361, 150] width 30 height 30
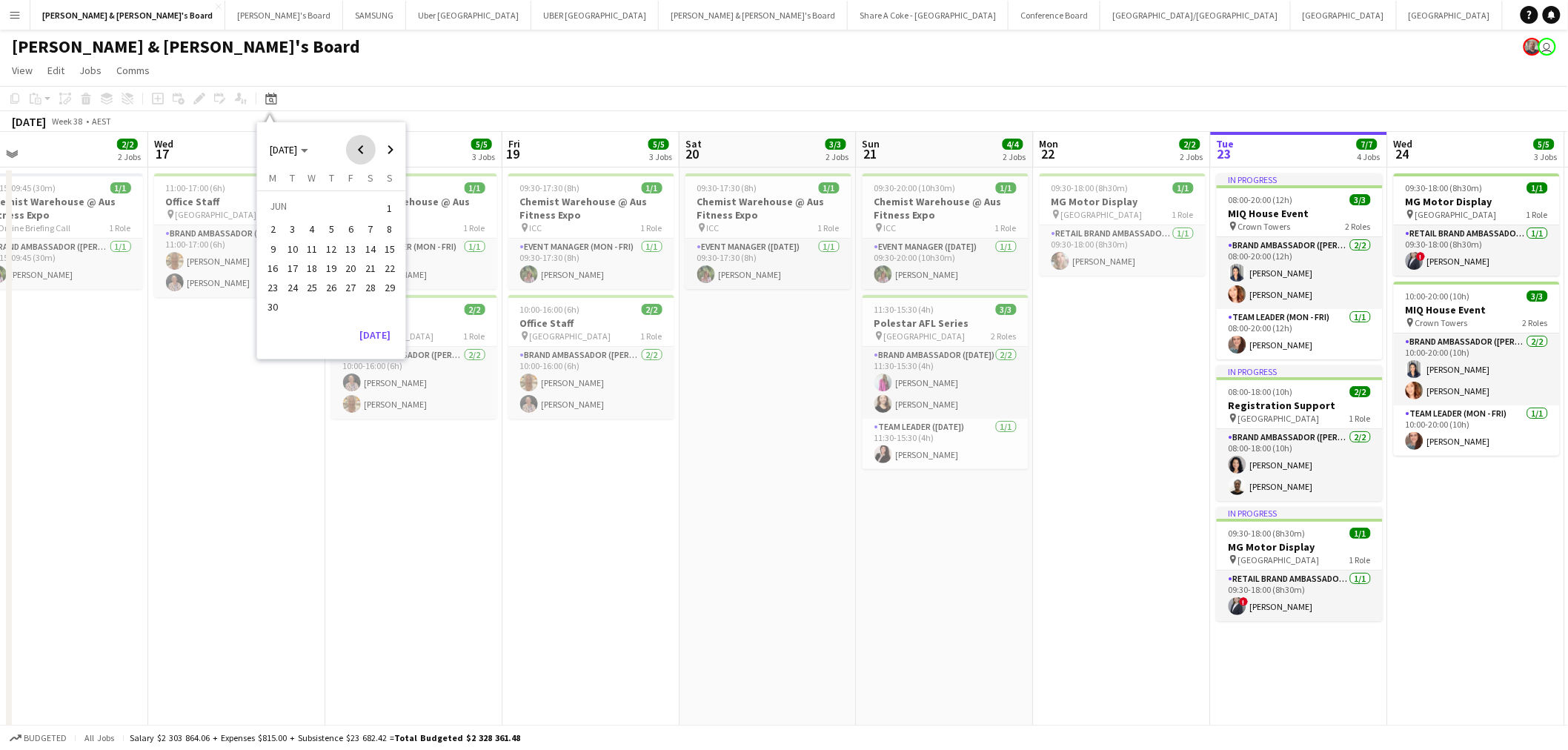
click at [363, 151] on span "Previous month" at bounding box center [361, 150] width 30 height 30
click at [388, 148] on span "Next month" at bounding box center [391, 150] width 30 height 30
click at [272, 264] on span "16" at bounding box center [273, 268] width 18 height 18
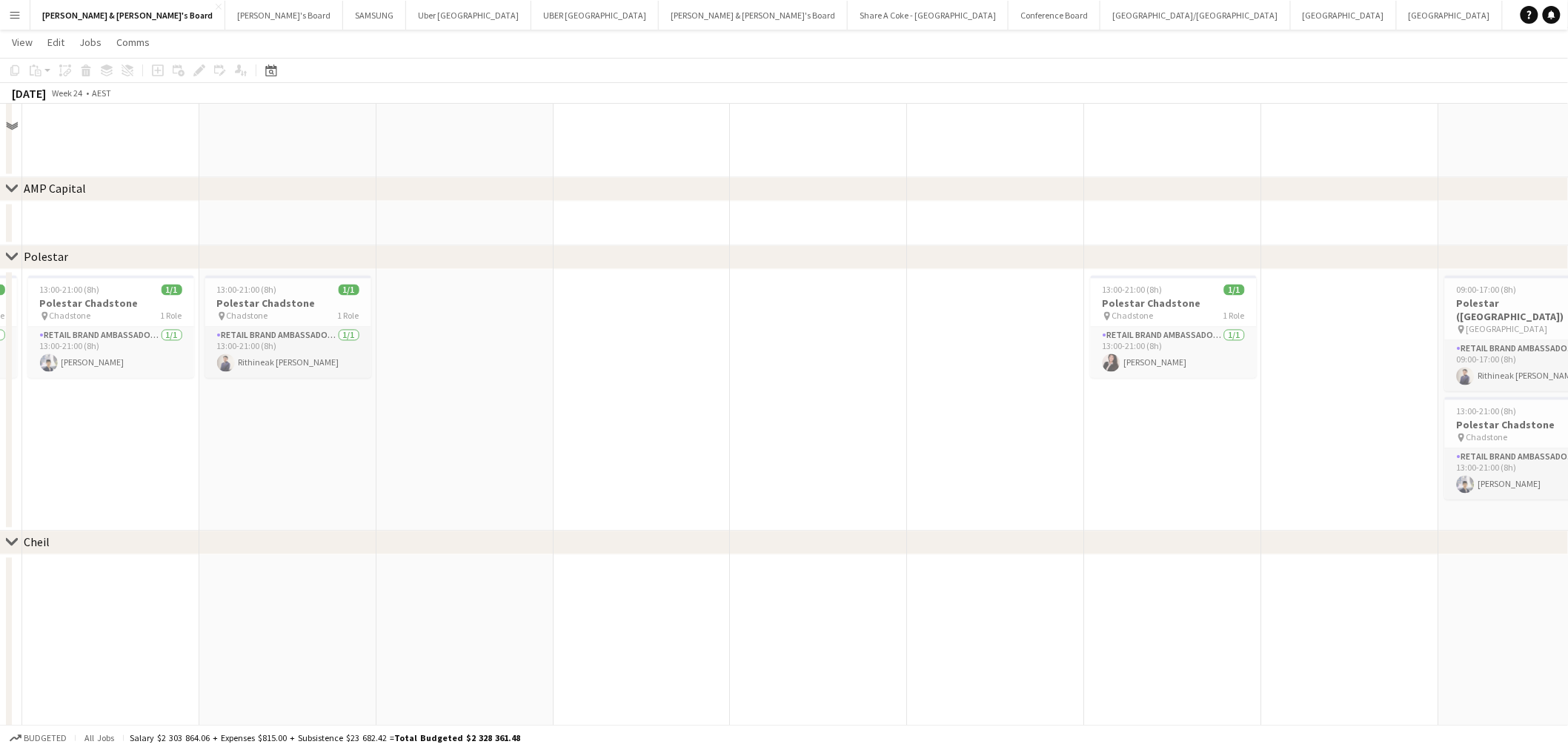
scroll to position [1168, 0]
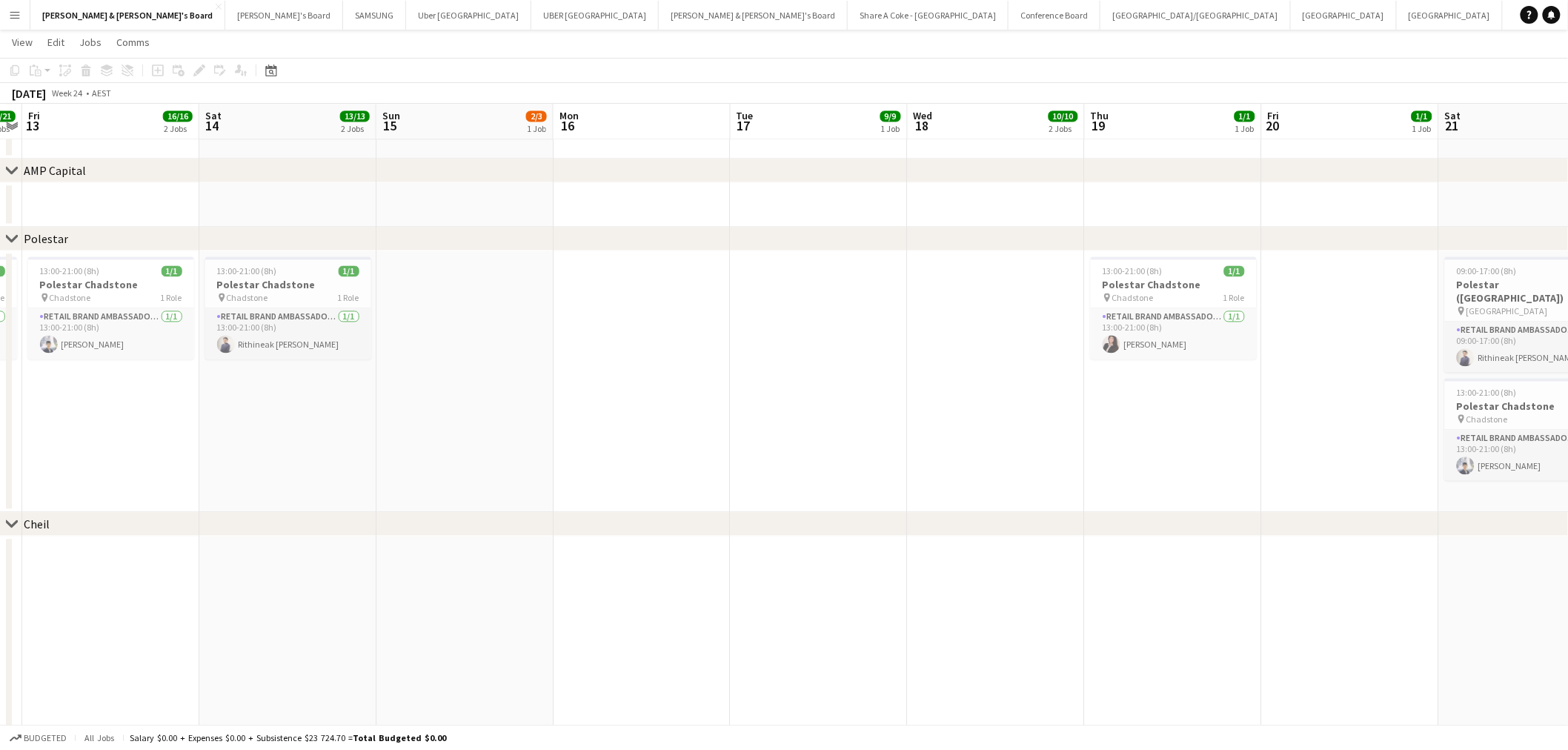
drag, startPoint x: 312, startPoint y: 450, endPoint x: 313, endPoint y: 391, distance: 59.0
click at [312, 450] on app-date-cell "13:00-21:00 (8h) 1/1 Polestar Chadstone pin Chadstone 1 Role RETAIL Brand Ambas…" at bounding box center [288, 381] width 177 height 261
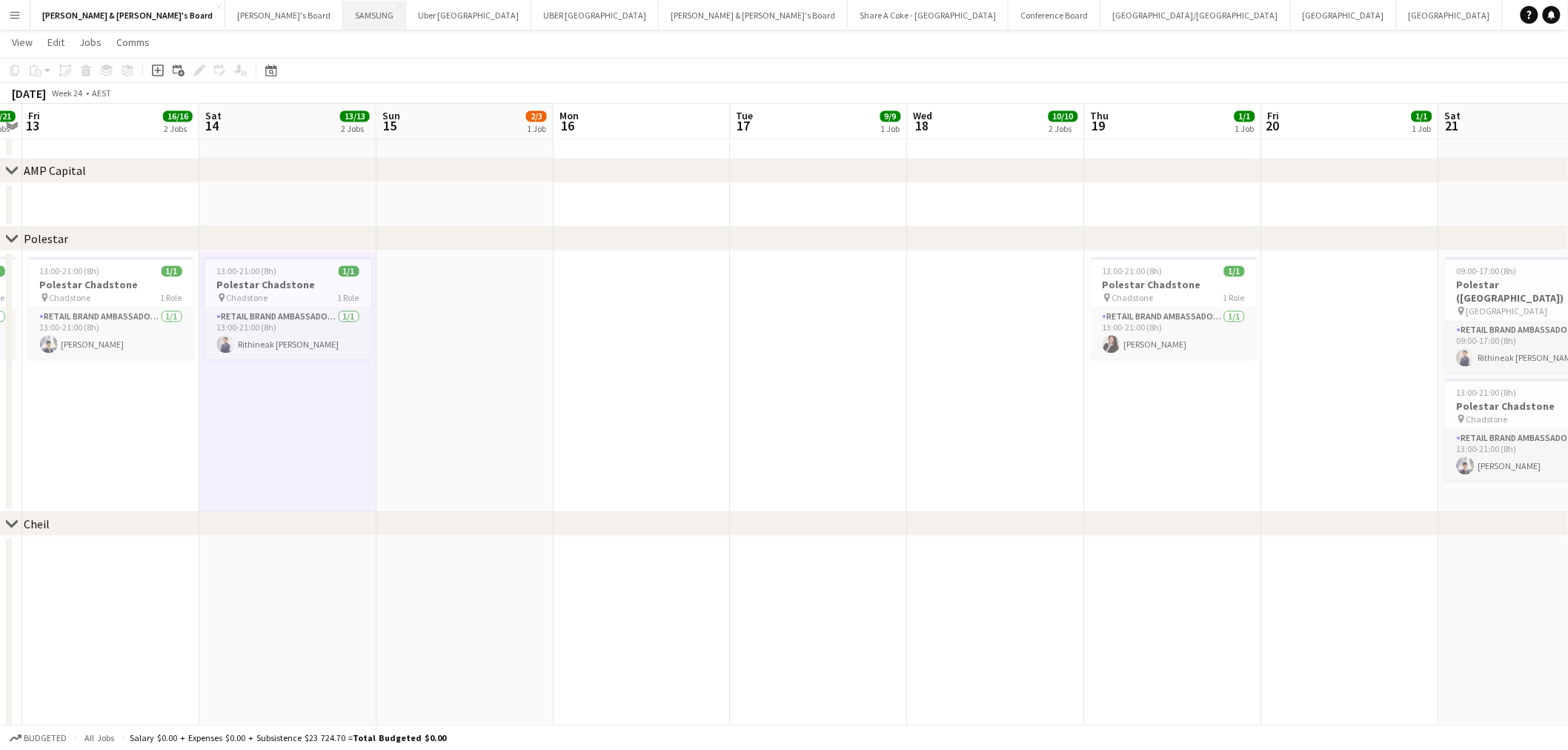
click at [343, 20] on button "SAMSUNG Close" at bounding box center [374, 15] width 63 height 29
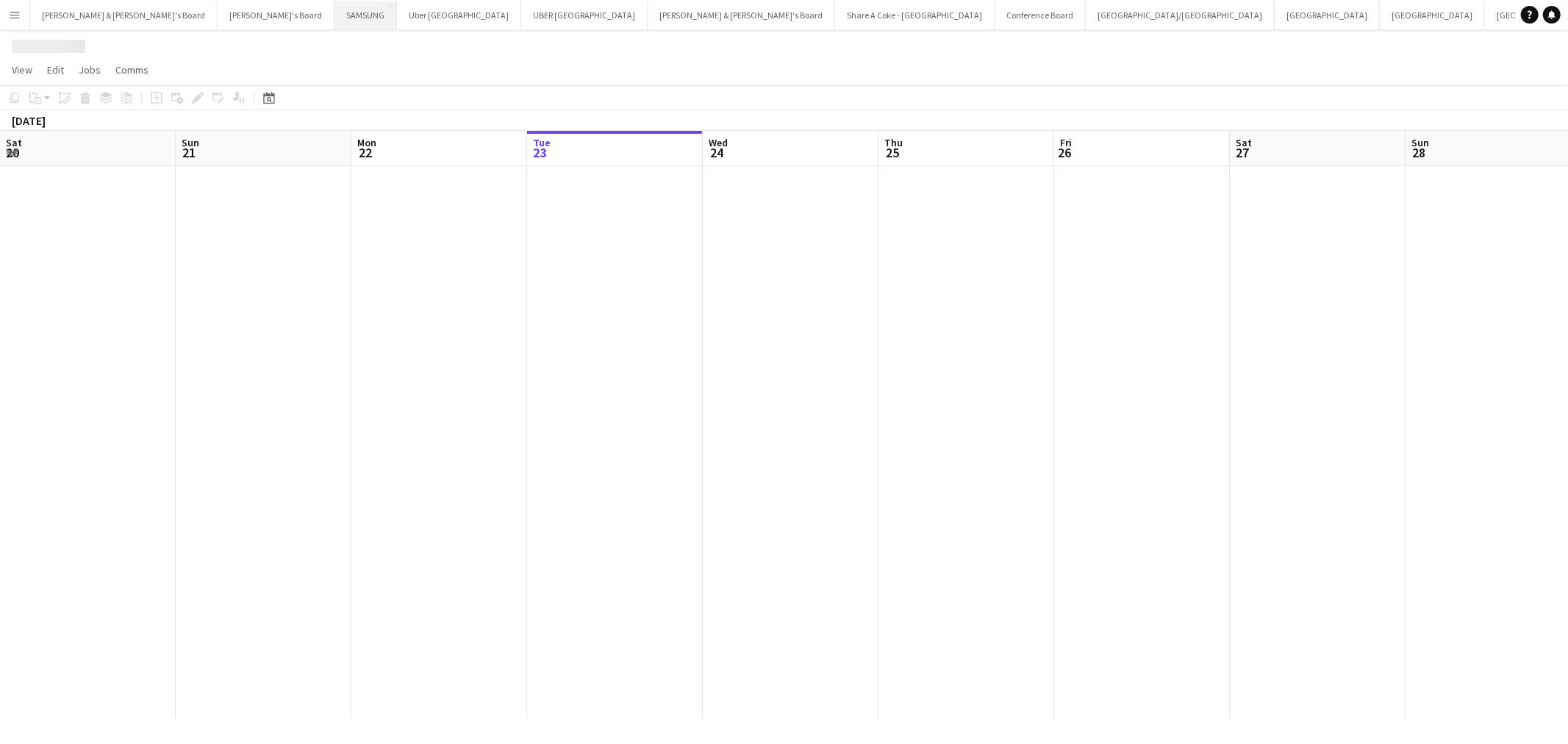
scroll to position [0, 350]
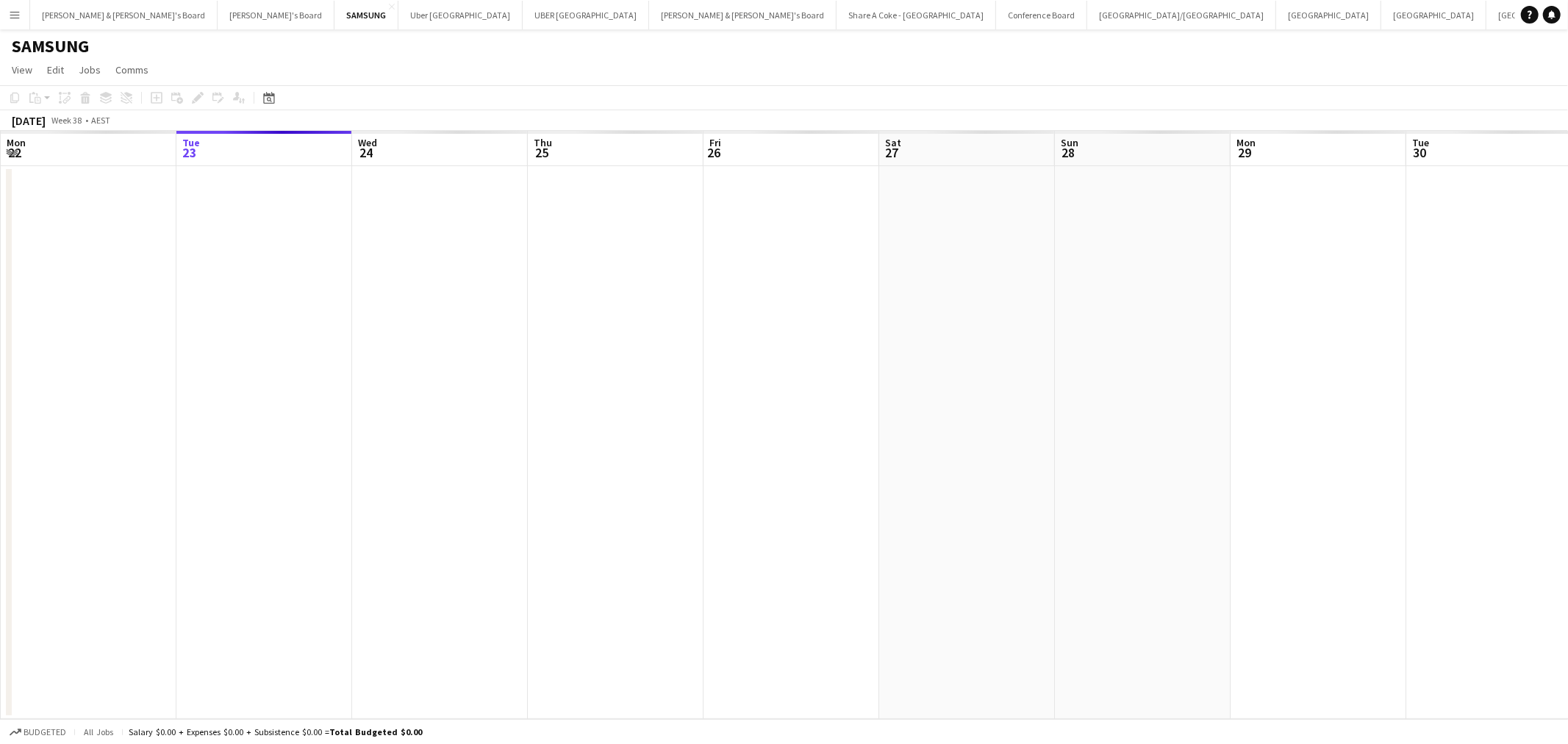
click at [46, 116] on div "September 2025" at bounding box center [28, 120] width 33 height 15
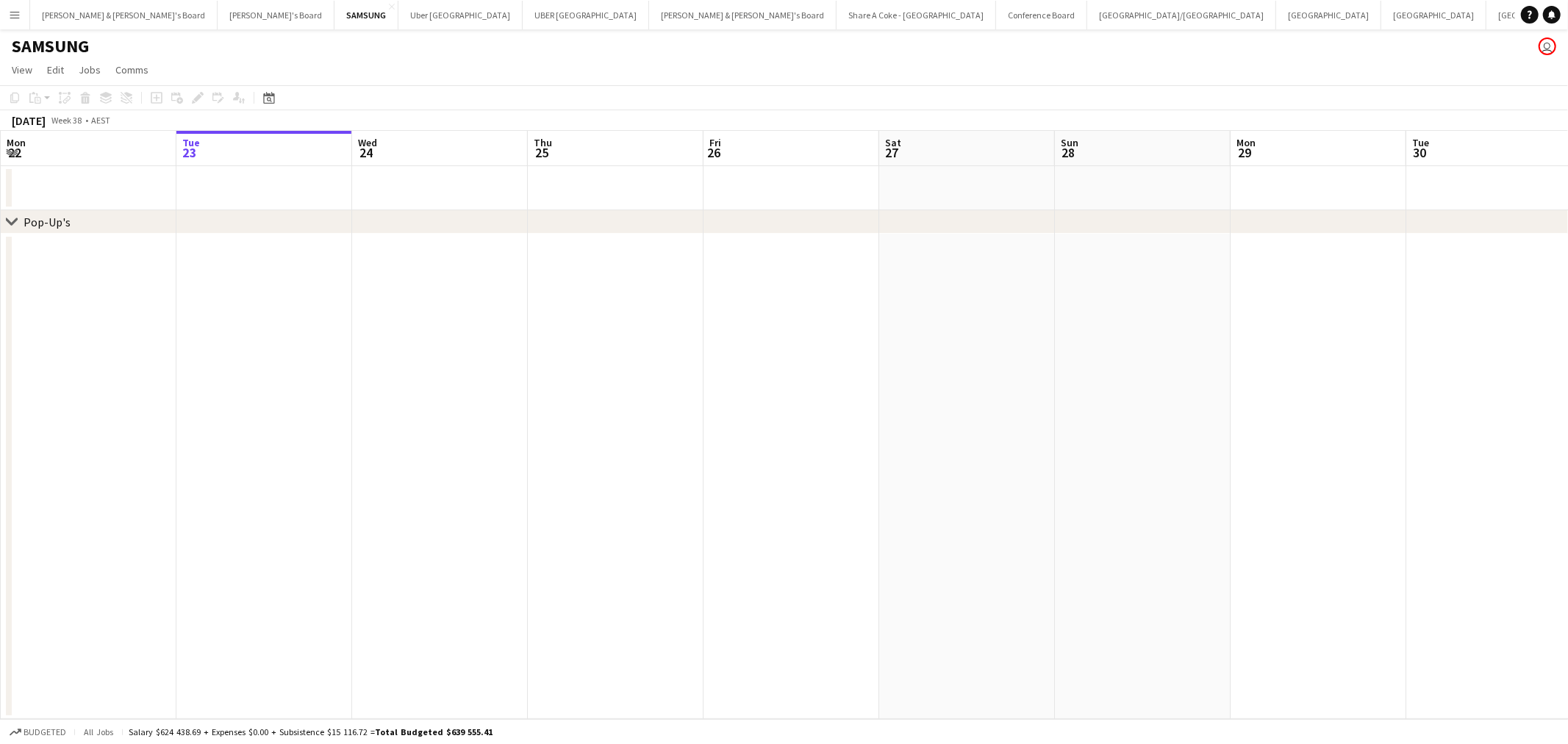
click at [46, 124] on div "September 2025" at bounding box center [28, 120] width 33 height 15
click at [277, 93] on div "Date picker SEP 2025 SEP 2025 Monday M Tuesday T Wednesday W Thursday T Friday …" at bounding box center [264, 97] width 33 height 18
click at [272, 96] on icon at bounding box center [269, 97] width 11 height 12
click at [358, 147] on span "Previous month" at bounding box center [358, 149] width 30 height 30
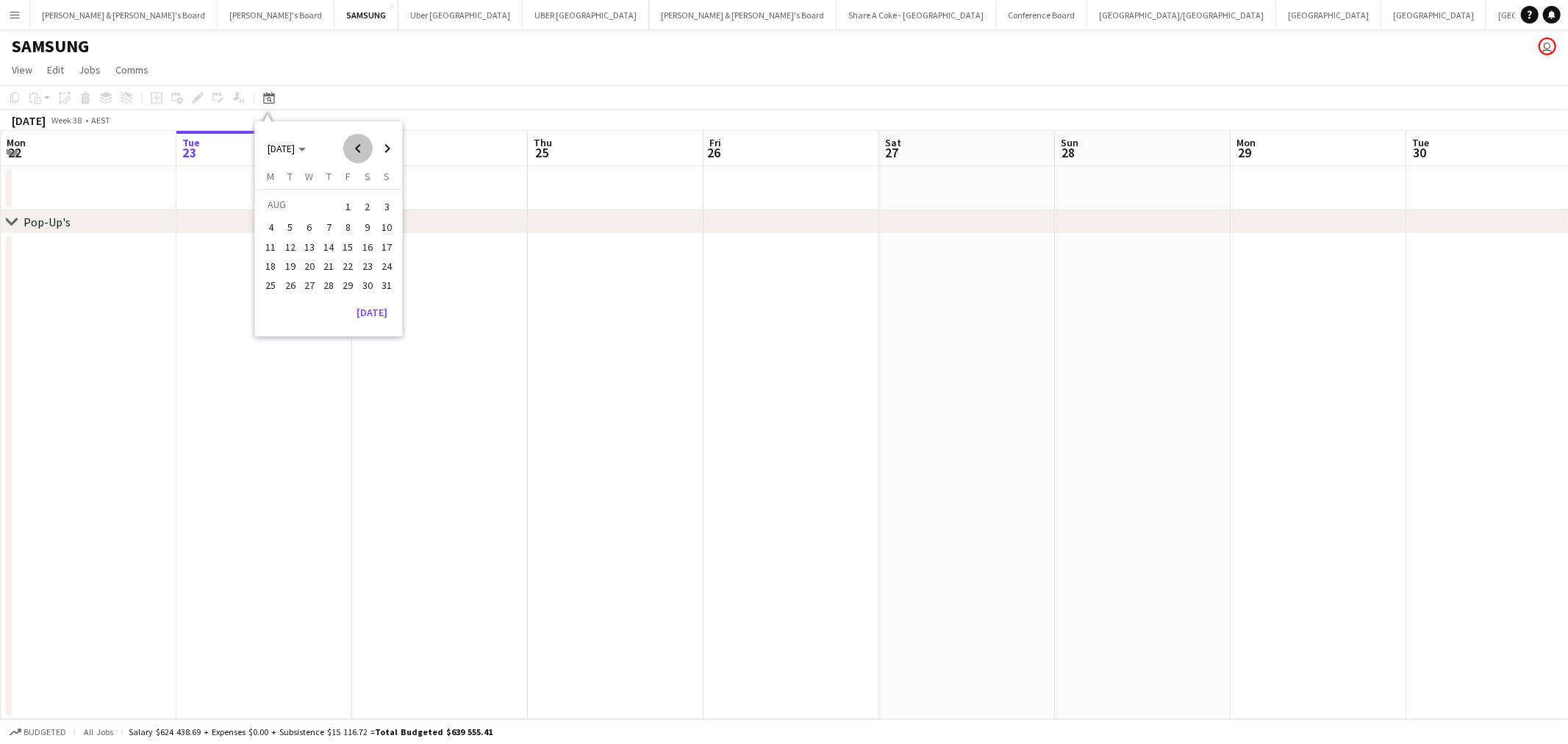
click at [358, 147] on span "Previous month" at bounding box center [358, 149] width 30 height 30
click at [395, 144] on span "Next month" at bounding box center [388, 149] width 30 height 30
click at [387, 144] on span "Next month" at bounding box center [388, 149] width 30 height 30
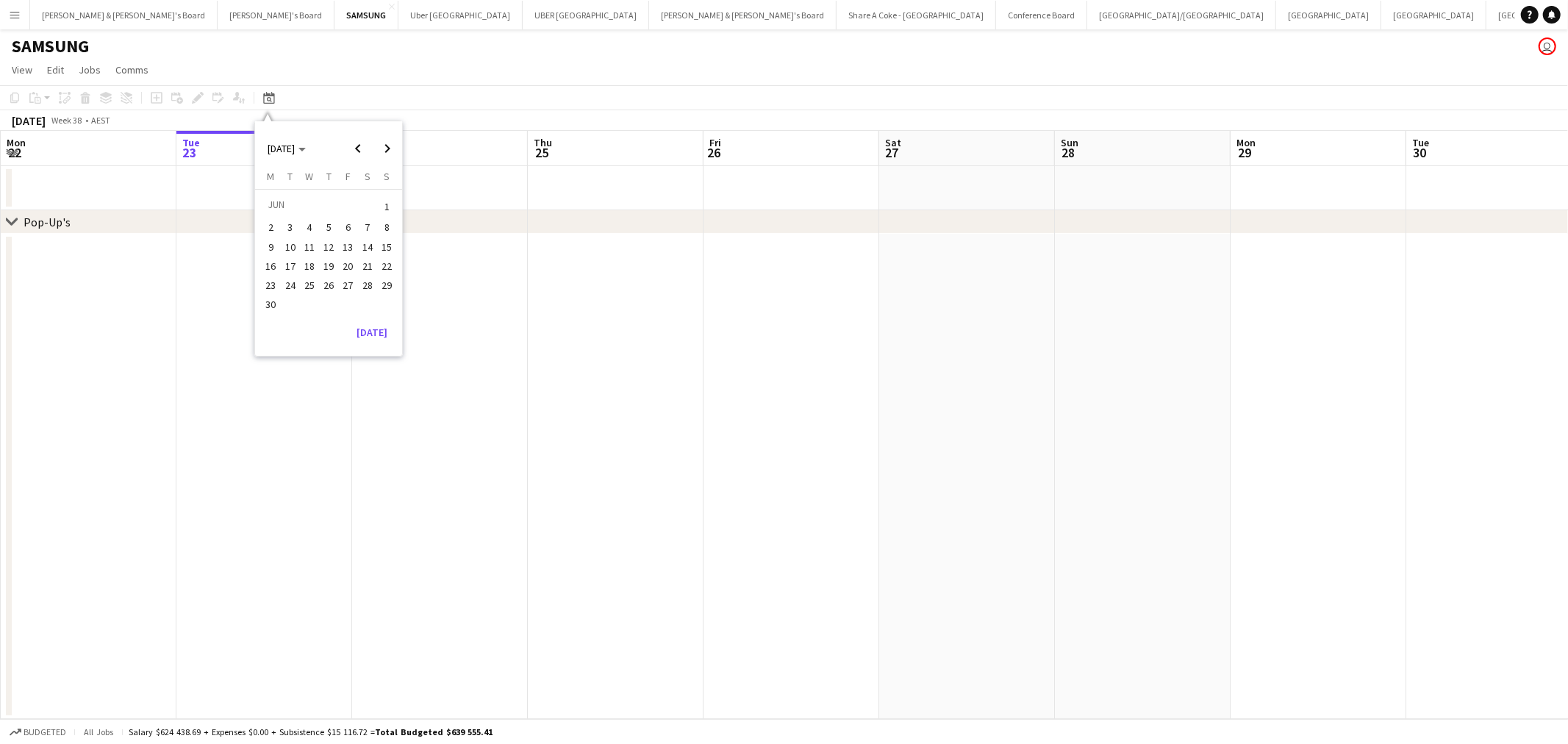
click at [270, 268] on span "16" at bounding box center [271, 265] width 18 height 18
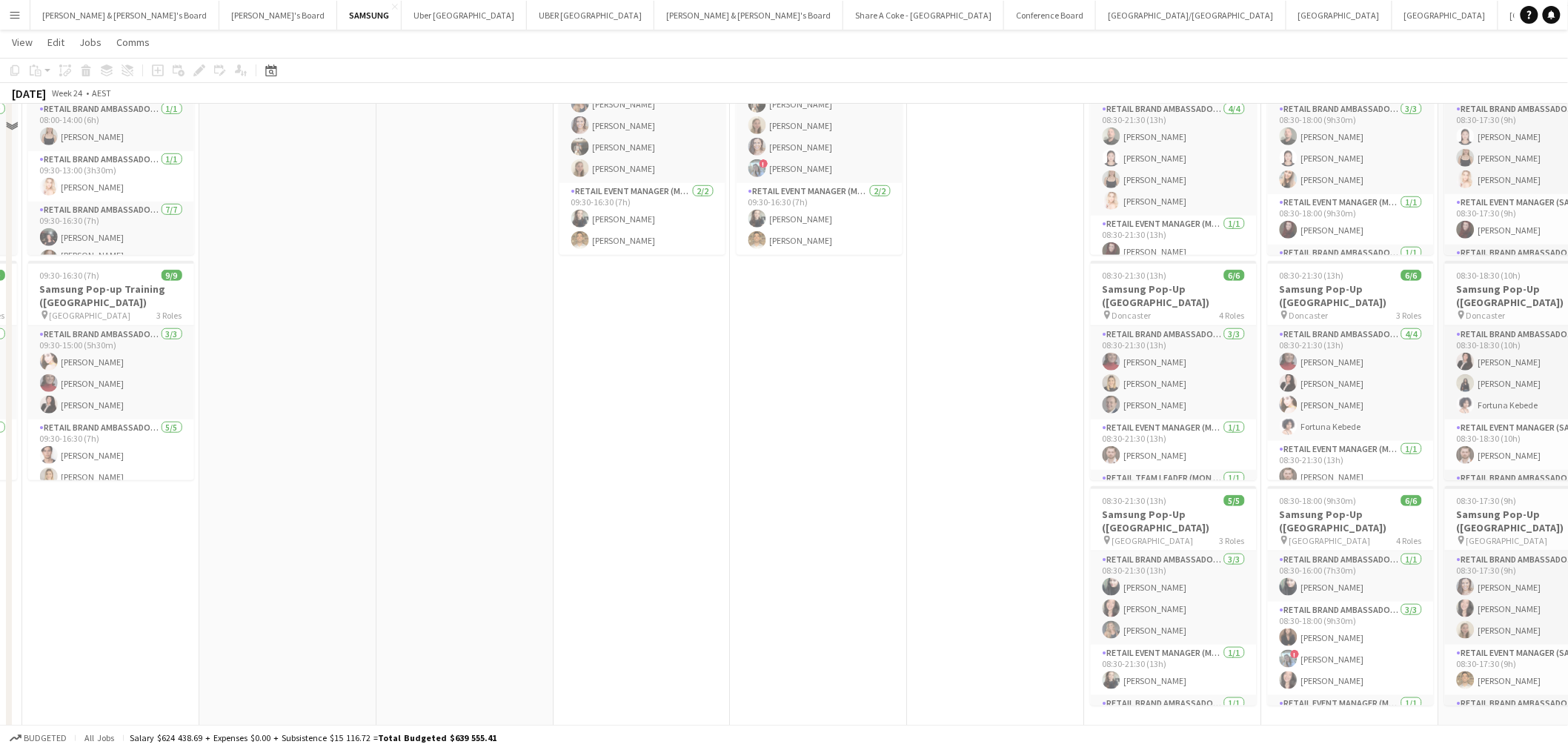
scroll to position [424, 0]
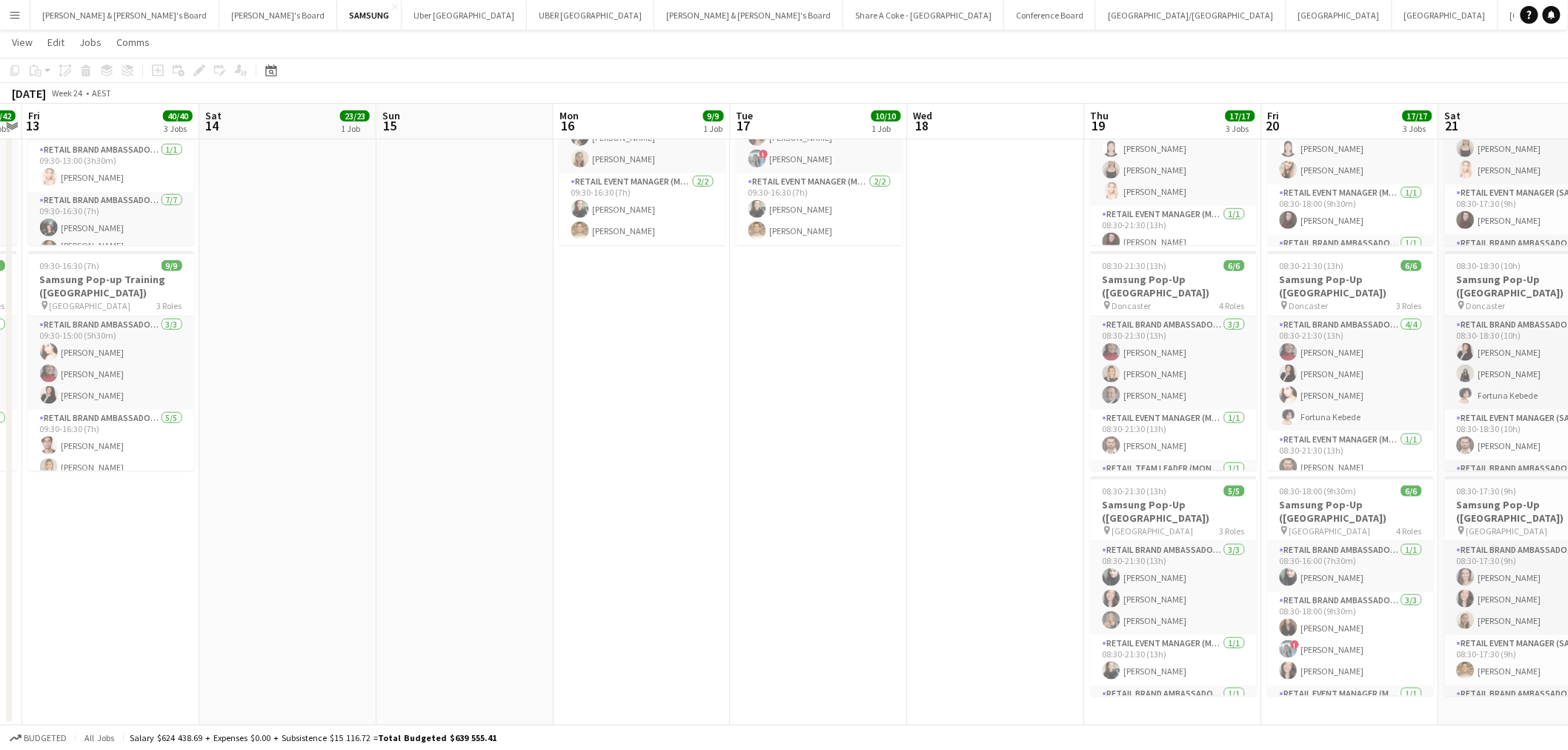
click at [838, 548] on app-date-cell "09:30-16:30 (7h) 10/10 Samsung Pop-up Training (SYDNEY) pin Olympic Park 2 Role…" at bounding box center [819, 372] width 177 height 705
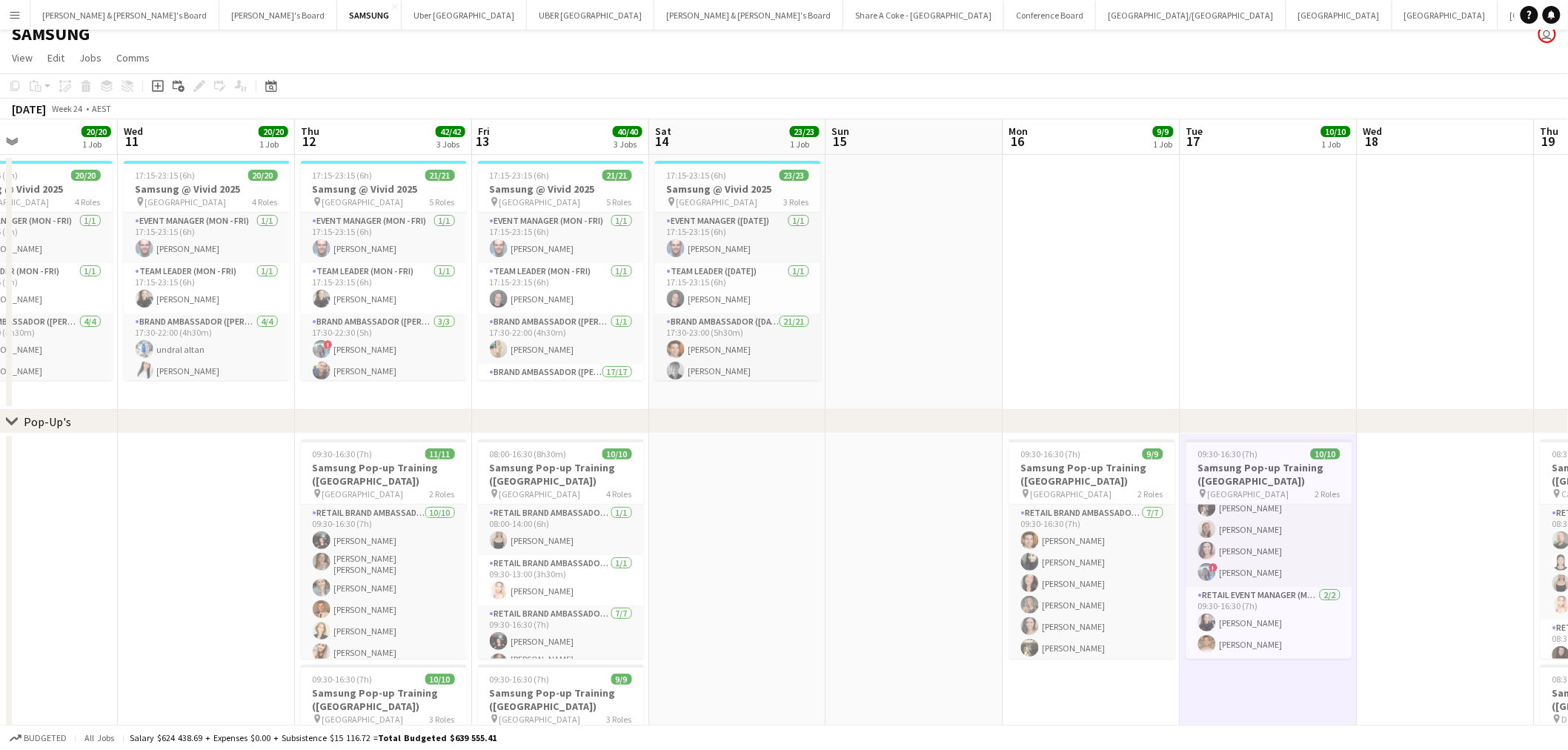
scroll to position [0, 352]
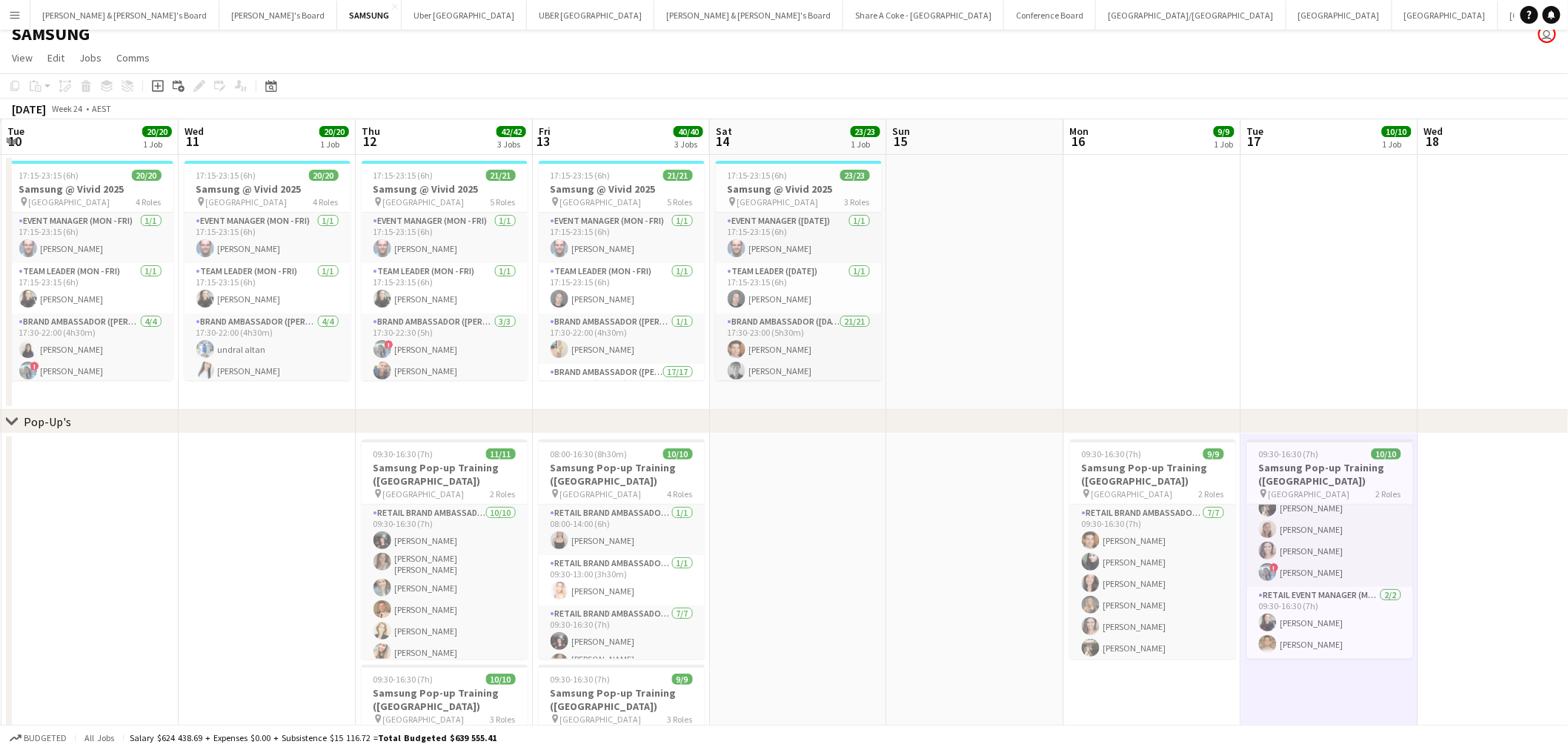
drag, startPoint x: 319, startPoint y: 641, endPoint x: 829, endPoint y: 538, distance: 520.3
click at [829, 538] on app-calendar-viewport "Sun 8 Mon 9 Tue 10 20/20 1 Job Wed 11 20/20 1 Job Thu 12 42/42 3 Jobs Fri 13 40…" at bounding box center [784, 628] width 1568 height 1019
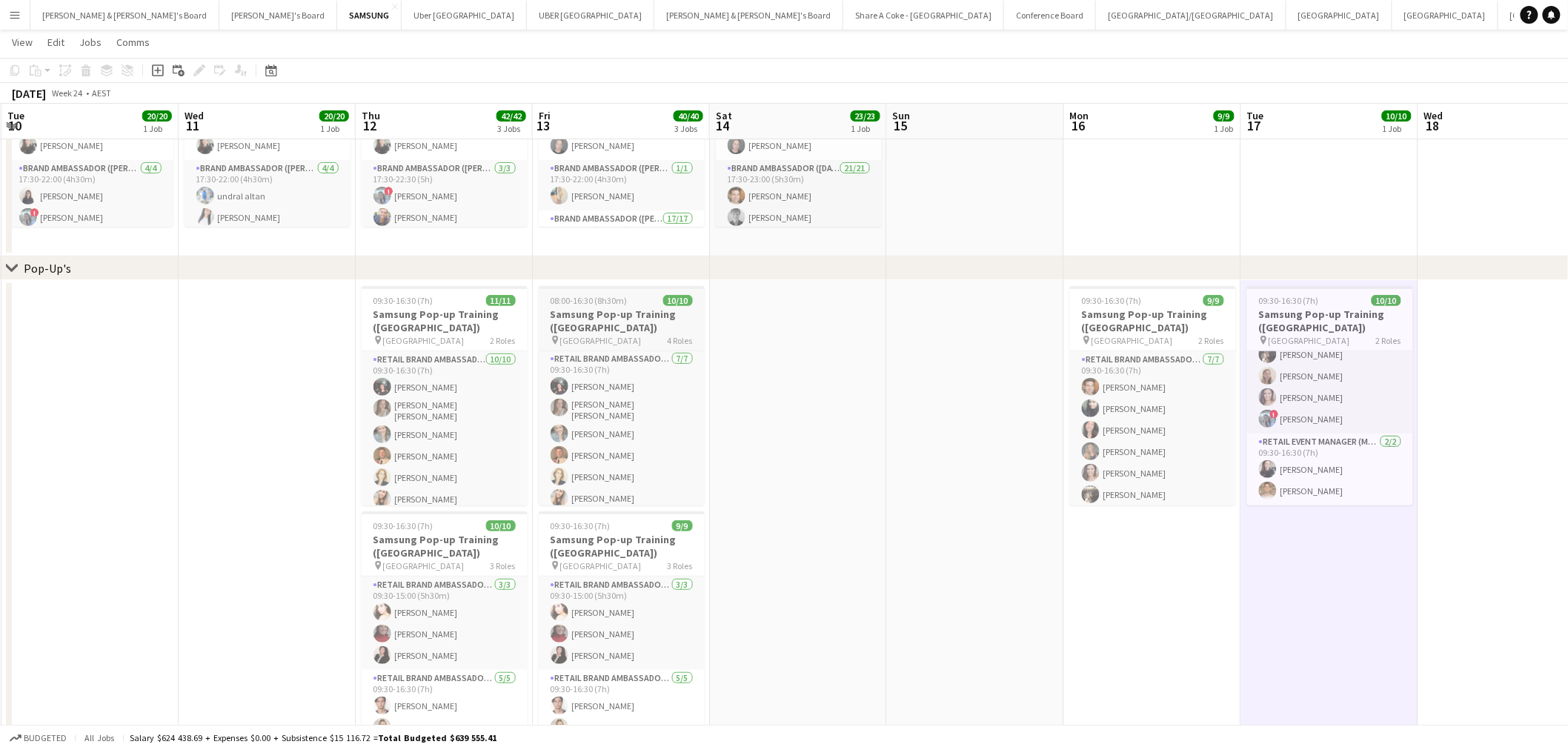
scroll to position [0, 0]
click at [764, 337] on app-date-cell at bounding box center [799, 632] width 177 height 705
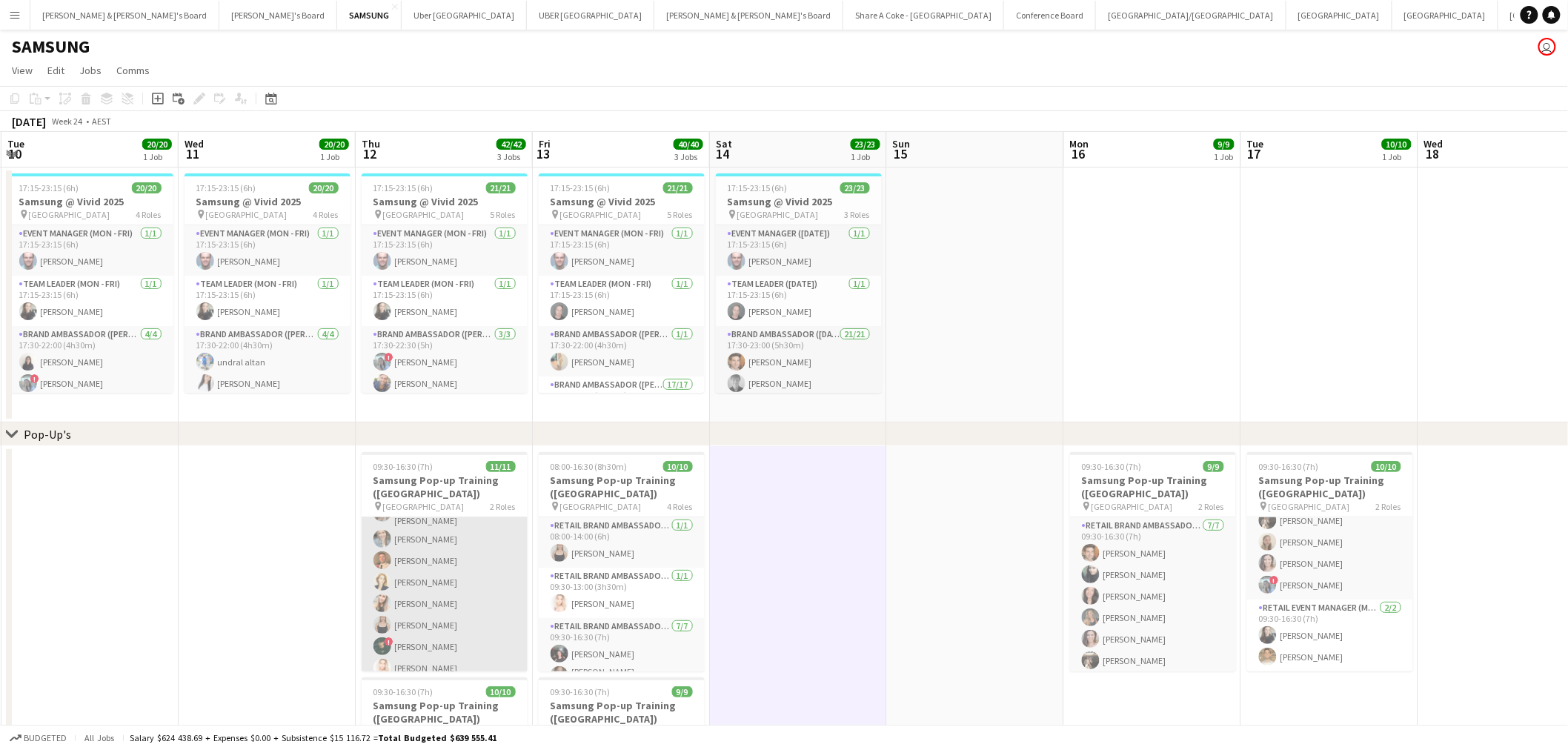
scroll to position [82, 0]
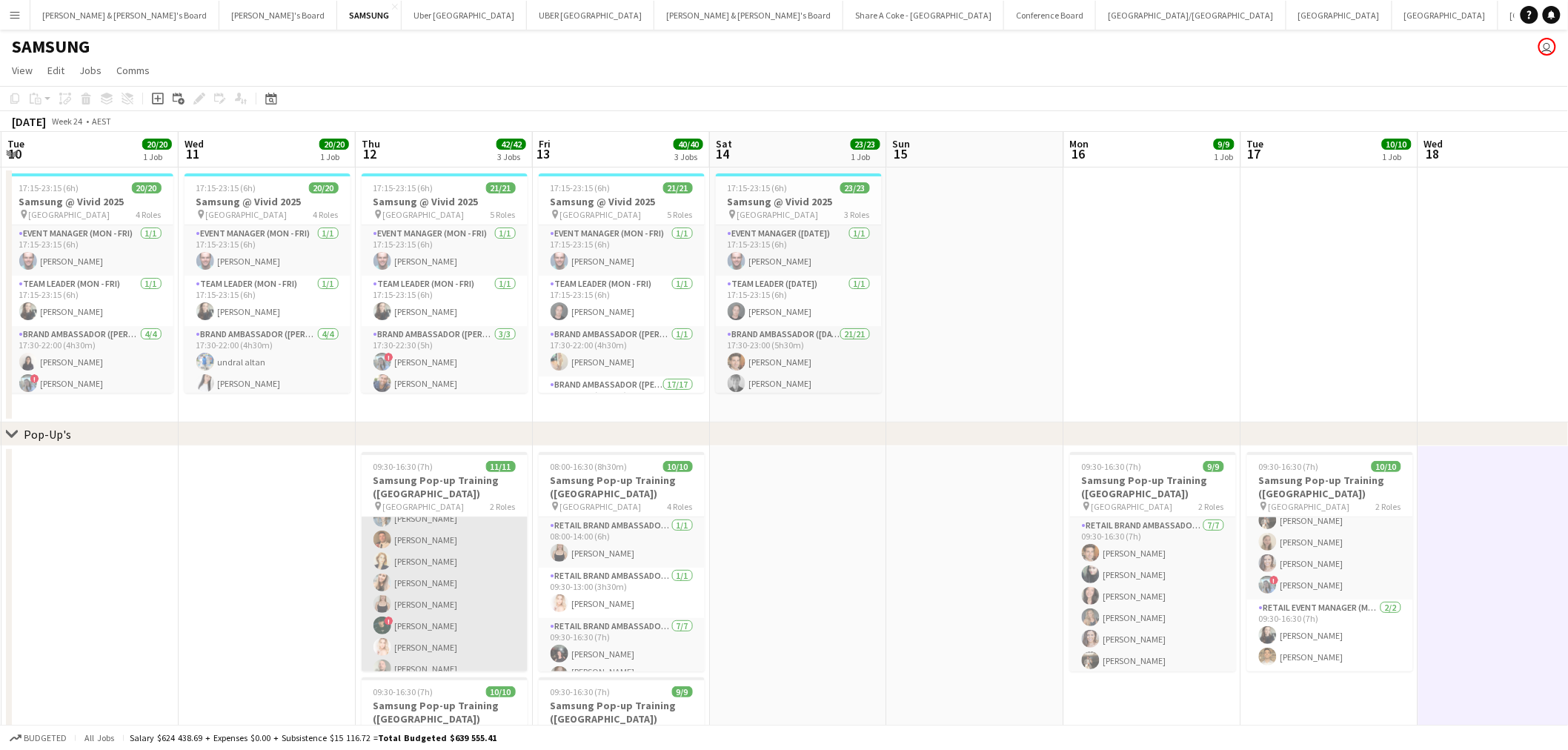
scroll to position [0, 0]
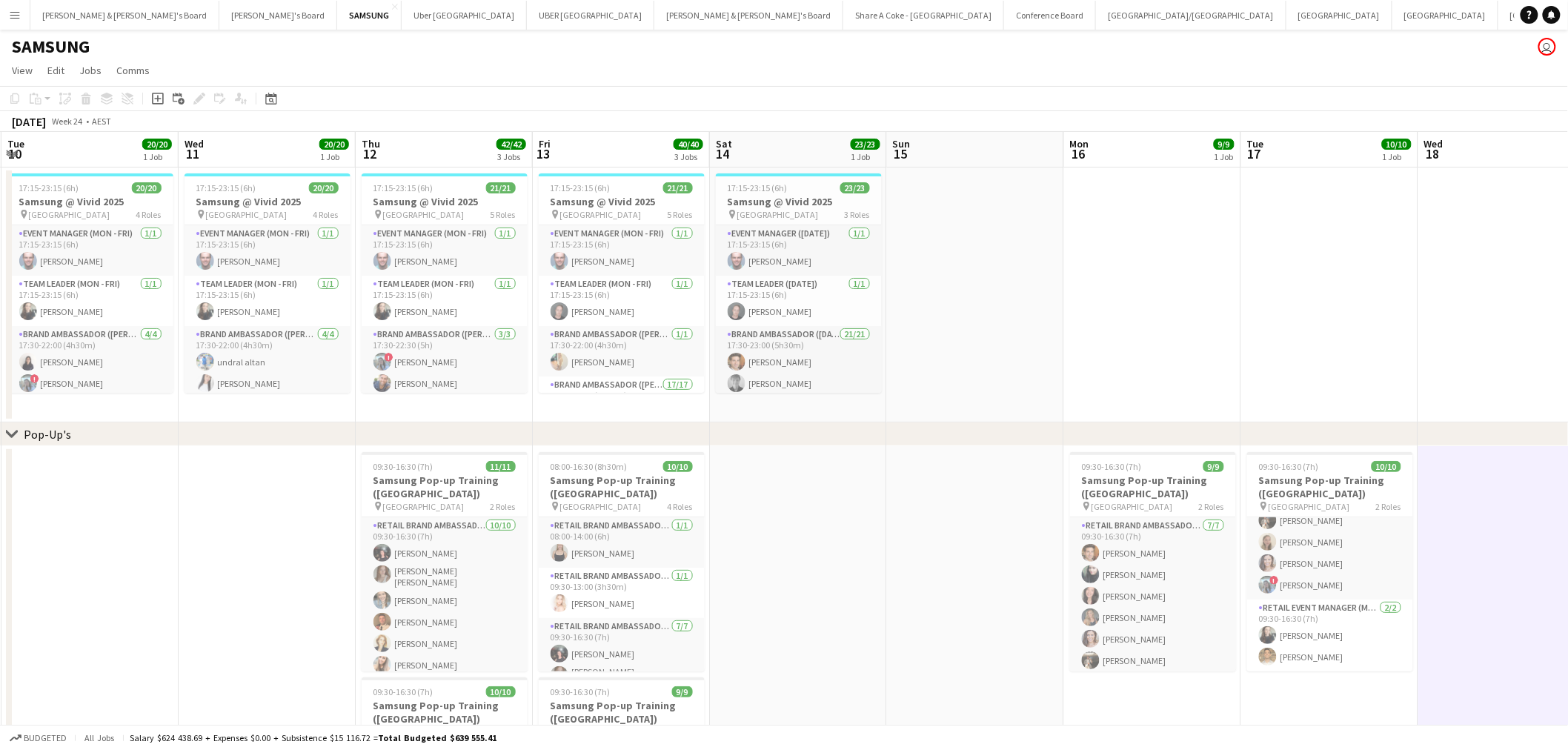
click at [13, 15] on app-icon "Menu" at bounding box center [14, 14] width 12 height 12
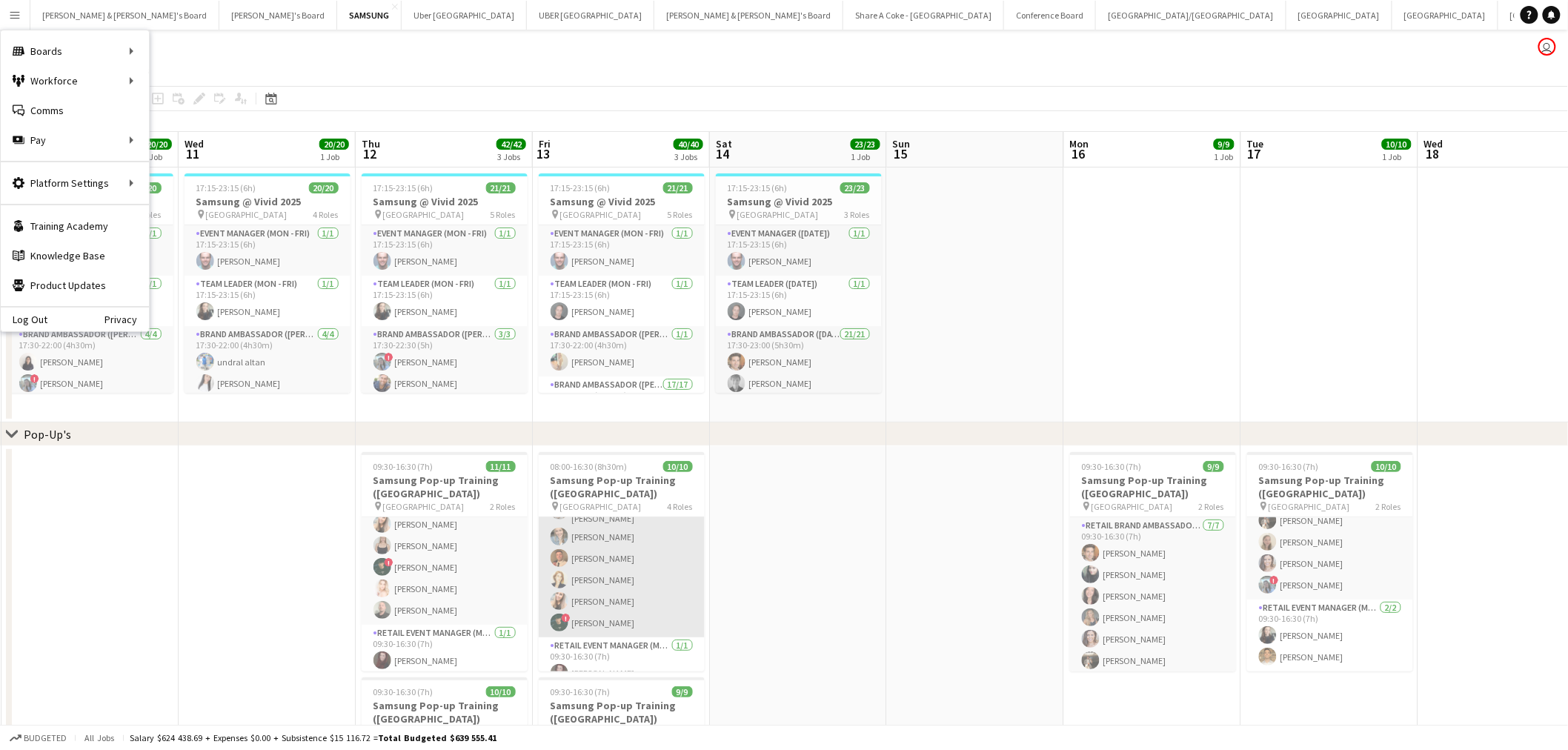
scroll to position [177, 0]
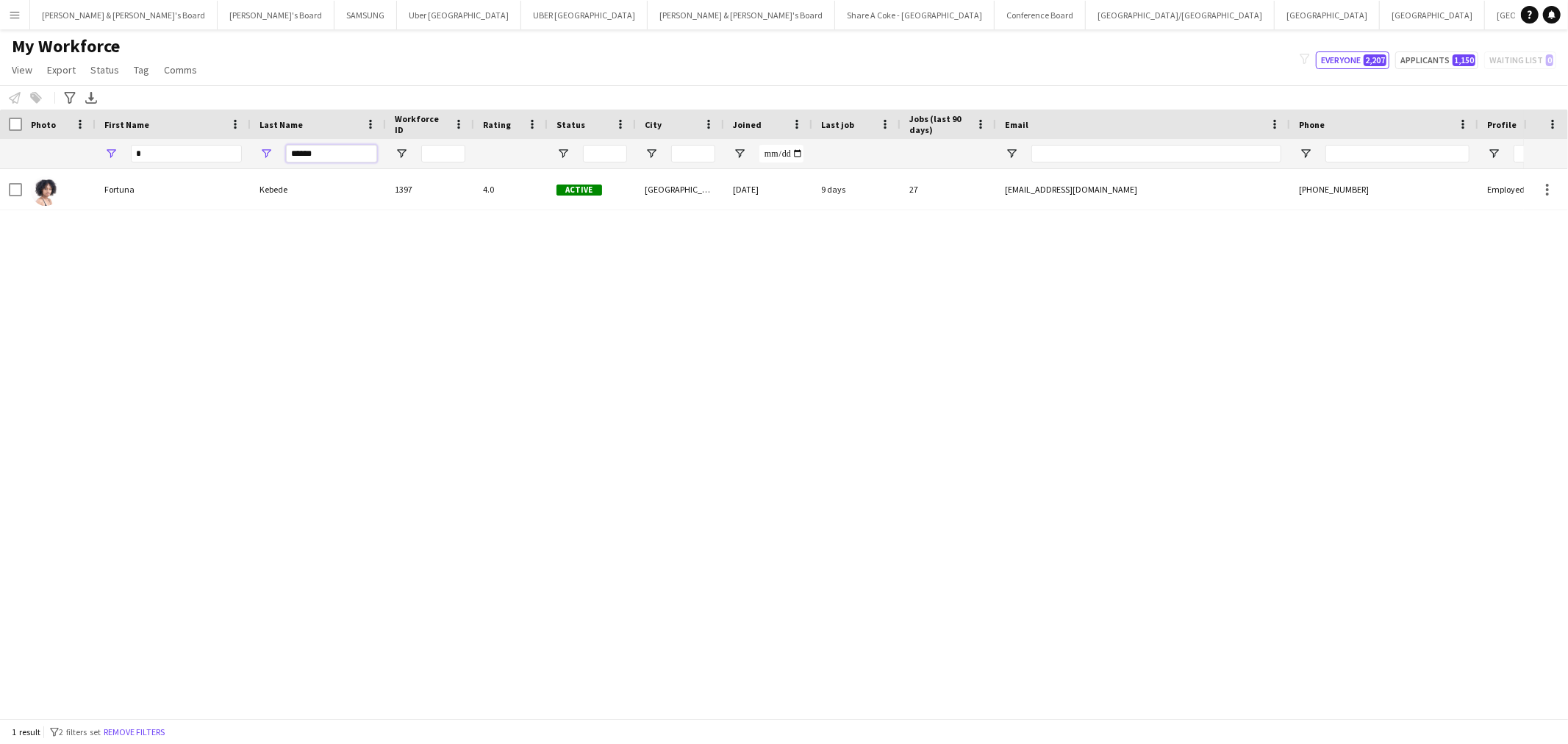
drag, startPoint x: 343, startPoint y: 154, endPoint x: 223, endPoint y: 158, distance: 120.1
click at [223, 158] on div "* ******" at bounding box center [861, 153] width 1722 height 30
paste input "**"
type input "********"
click at [540, 385] on div at bounding box center [761, 437] width 1524 height 536
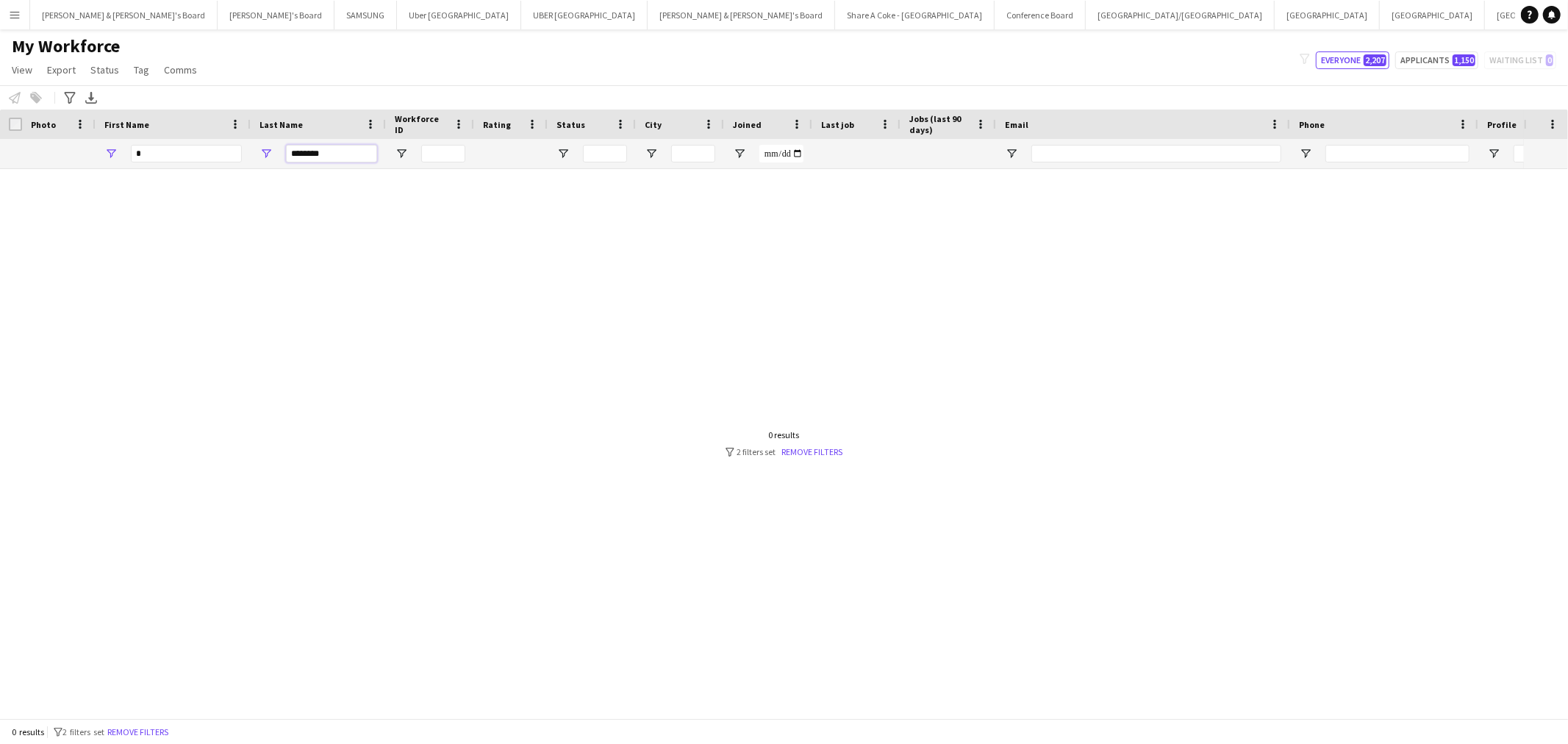
click at [343, 155] on input "********" at bounding box center [331, 153] width 91 height 18
drag, startPoint x: 192, startPoint y: 157, endPoint x: 65, endPoint y: 173, distance: 128.0
click at [65, 173] on div "Workforce Details Photo First Name" at bounding box center [784, 414] width 1568 height 609
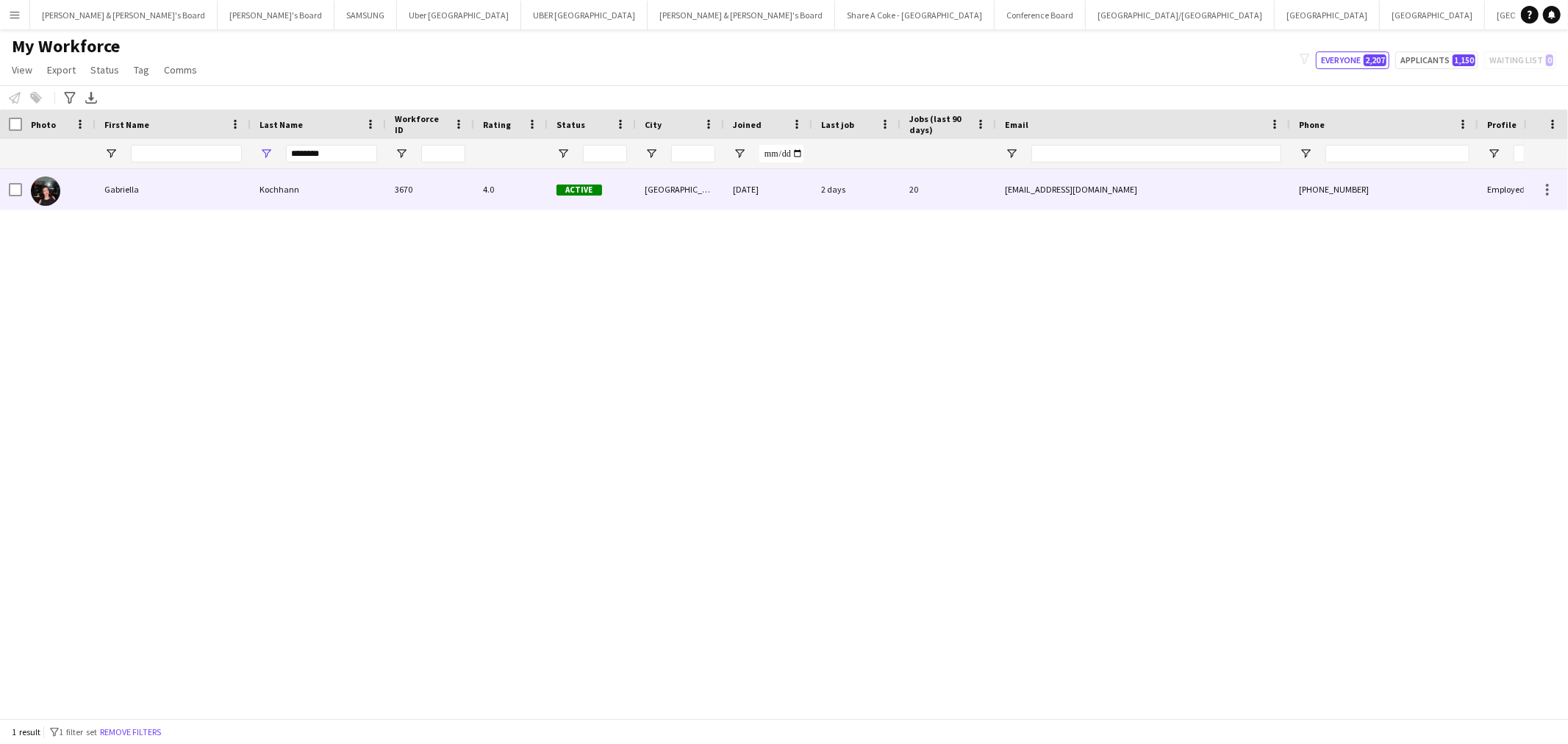
click at [112, 189] on div "Gabriella" at bounding box center [173, 189] width 155 height 40
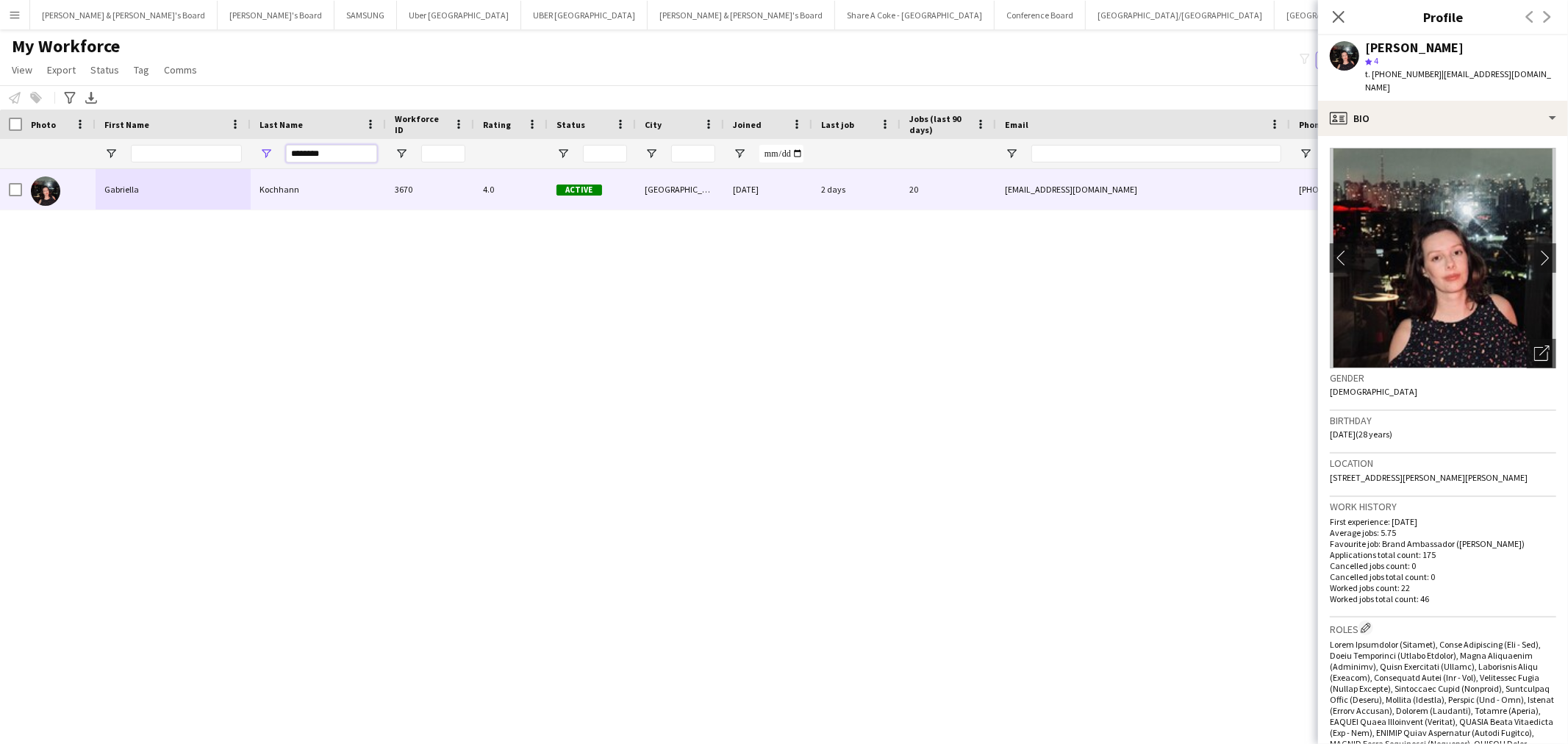
drag, startPoint x: 327, startPoint y: 152, endPoint x: 216, endPoint y: 153, distance: 111.0
click at [216, 153] on div "********" at bounding box center [861, 153] width 1722 height 30
paste input "Last Name Filter Input"
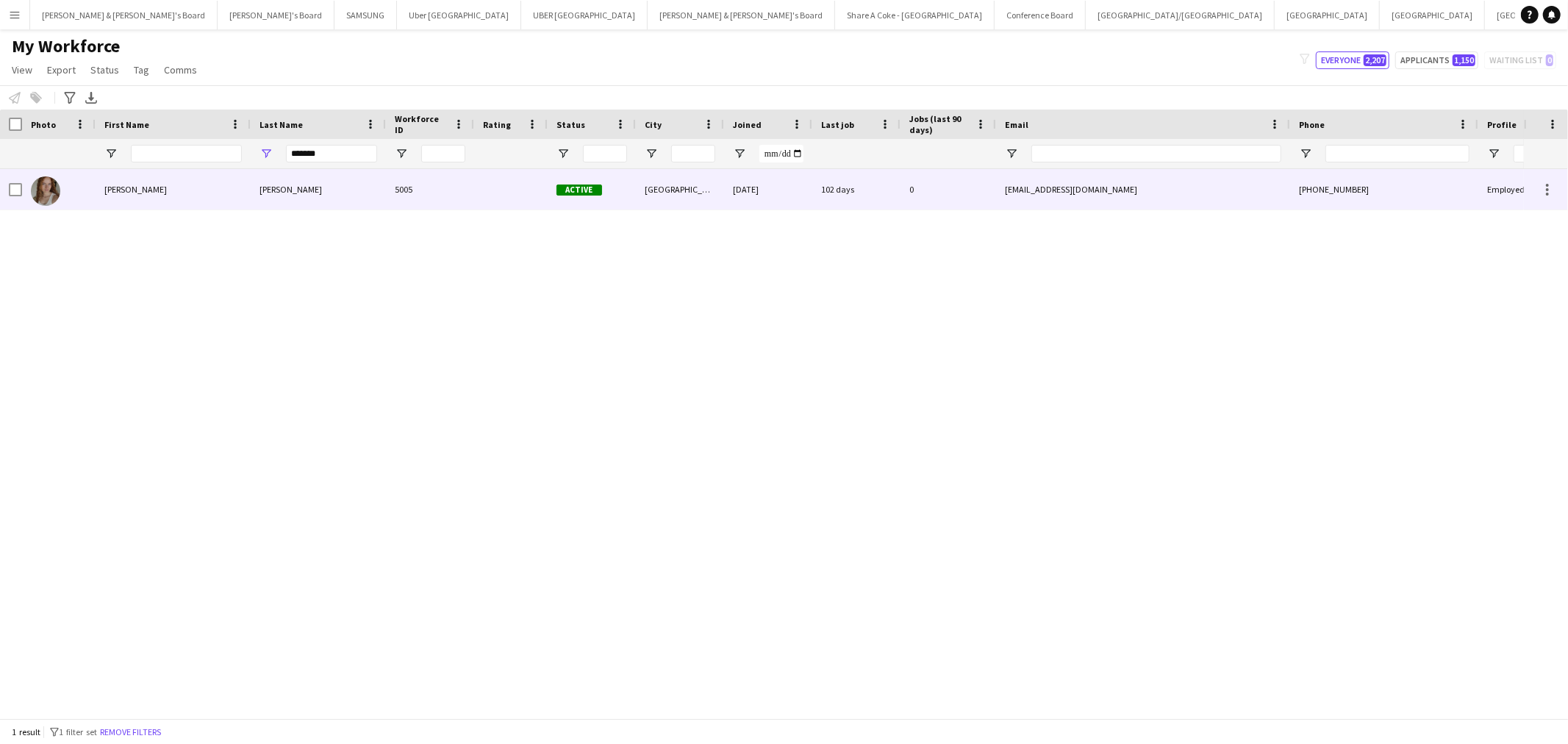
click at [224, 192] on div "[PERSON_NAME]" at bounding box center [173, 189] width 155 height 40
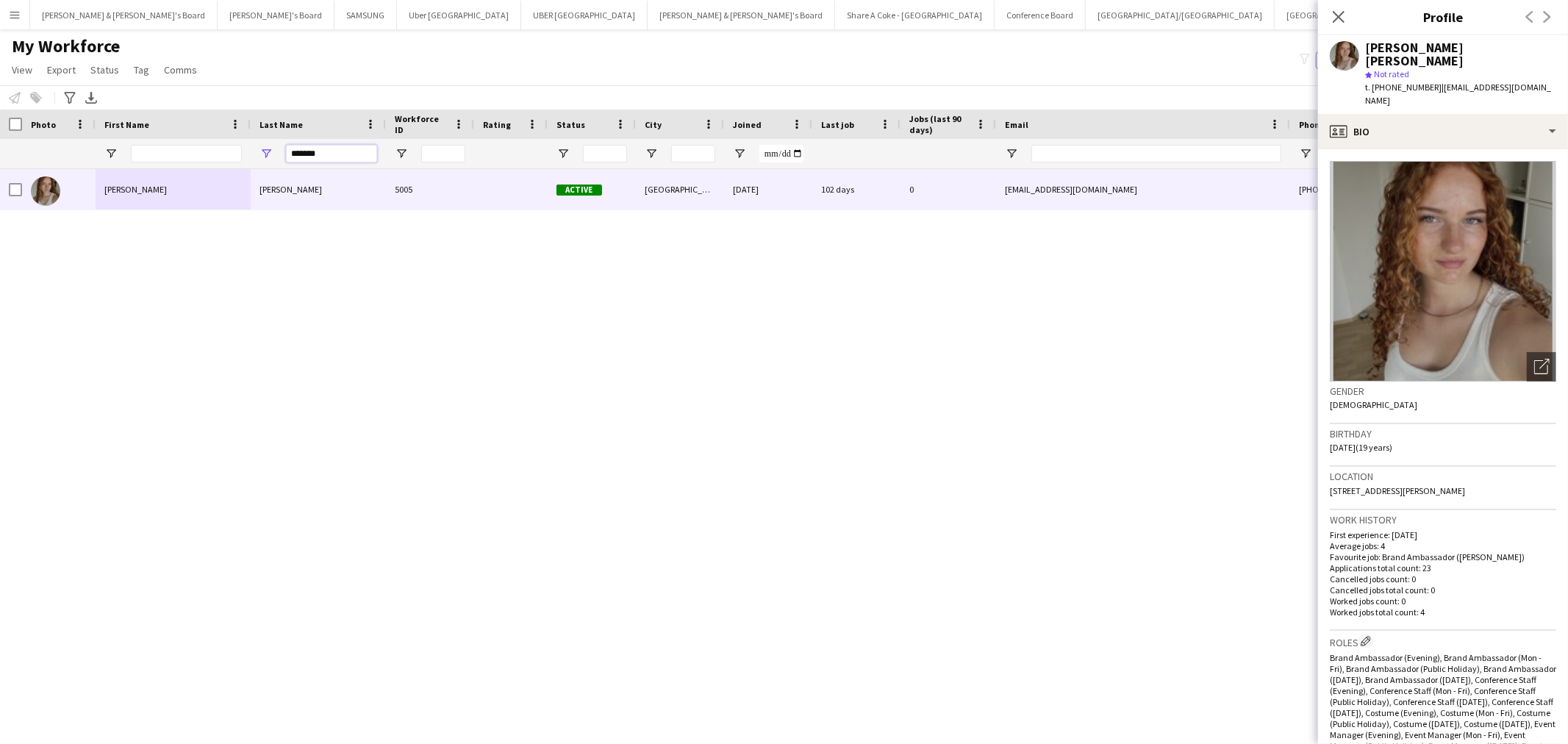
drag, startPoint x: 334, startPoint y: 159, endPoint x: 260, endPoint y: 163, distance: 74.1
click at [260, 163] on div "*******" at bounding box center [318, 153] width 135 height 30
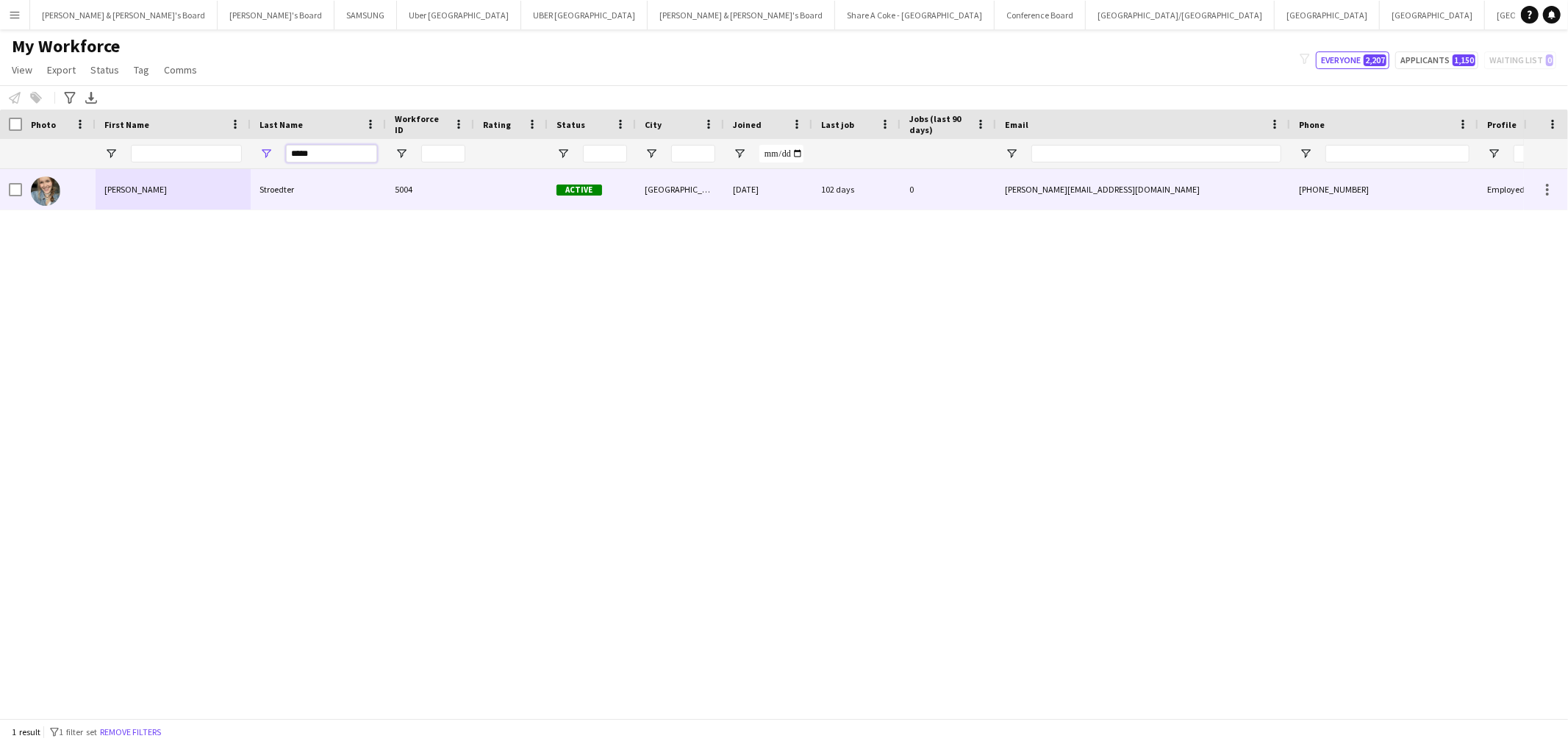
type input "*****"
click at [241, 186] on div "[PERSON_NAME]" at bounding box center [173, 189] width 155 height 40
